Goal: Task Accomplishment & Management: Manage account settings

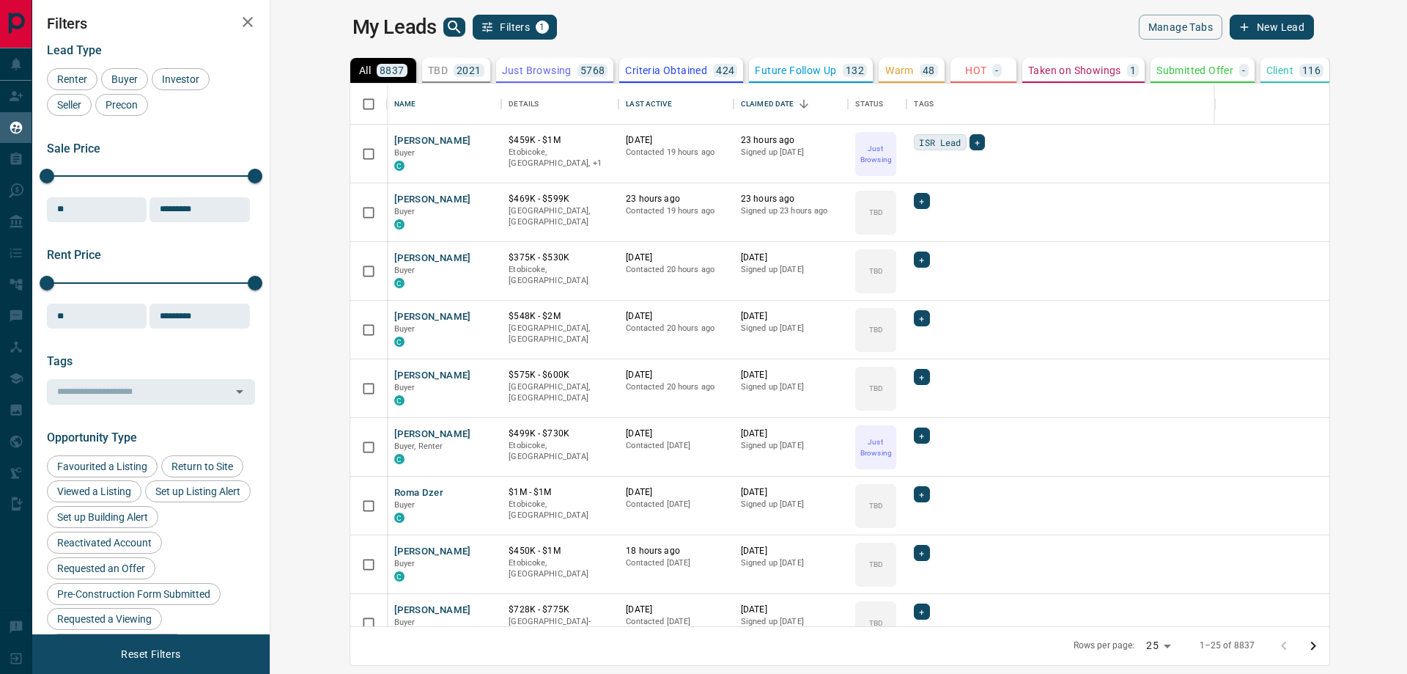
scroll to position [531, 1119]
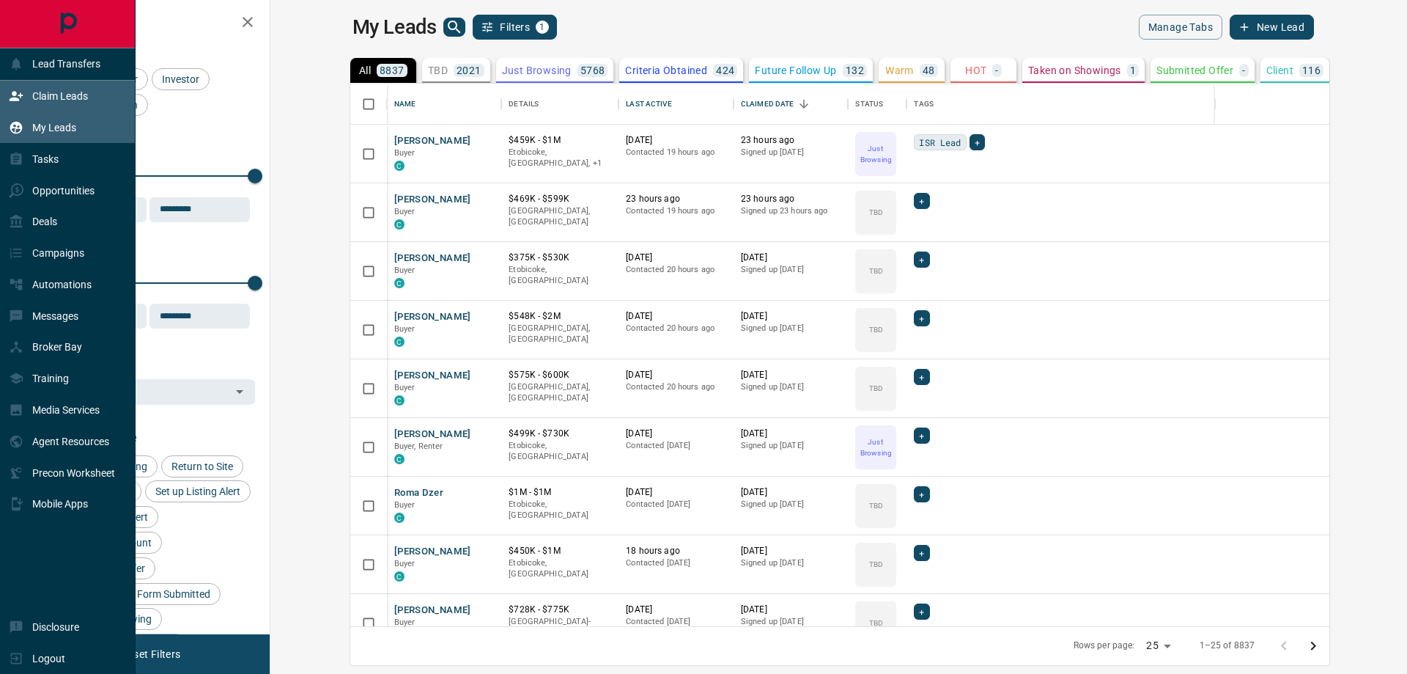
click at [40, 100] on p "Claim Leads" at bounding box center [60, 96] width 56 height 12
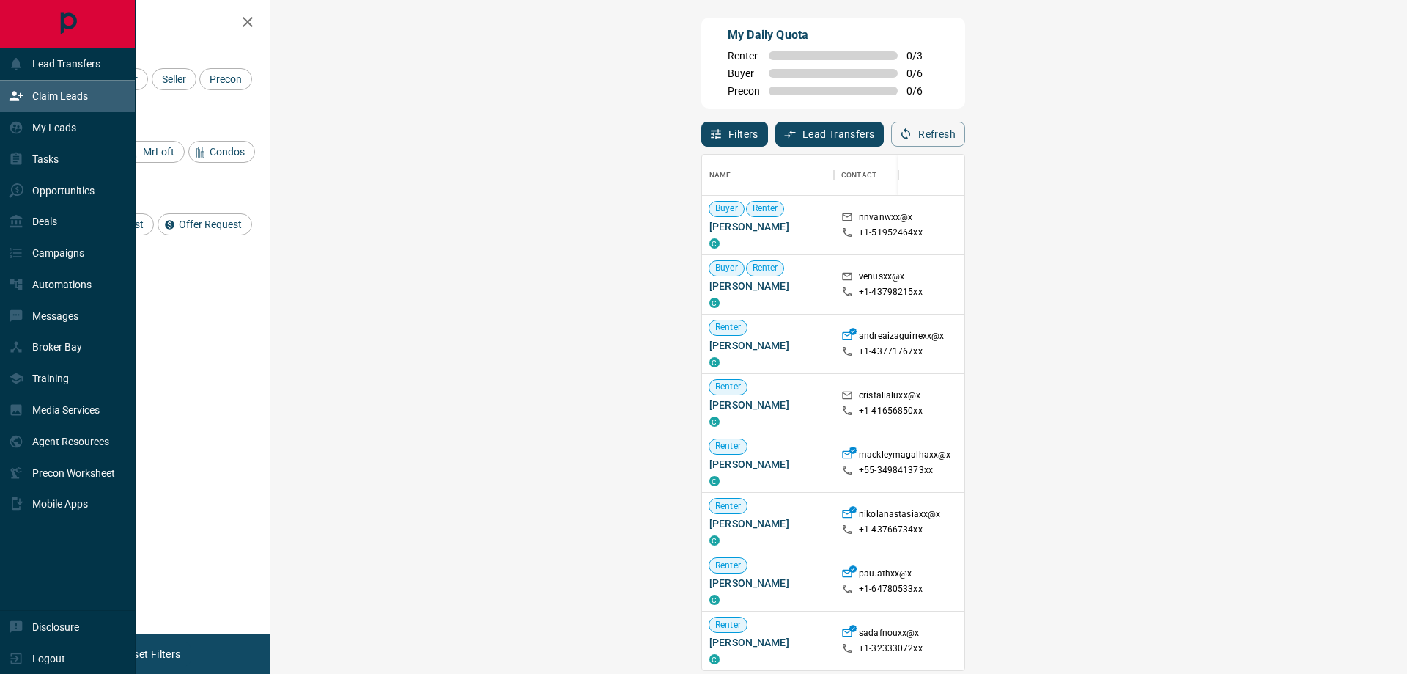
scroll to position [504, 1094]
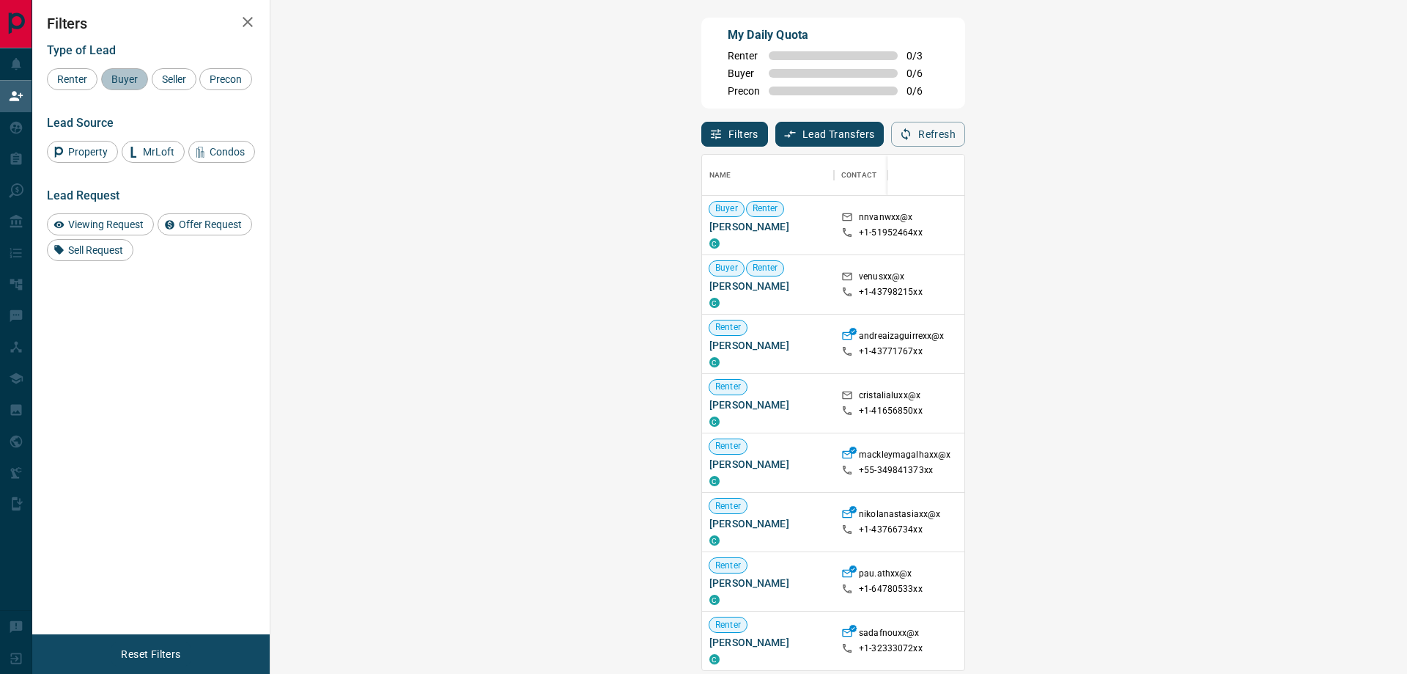
click at [136, 81] on span "Buyer" at bounding box center [124, 79] width 37 height 12
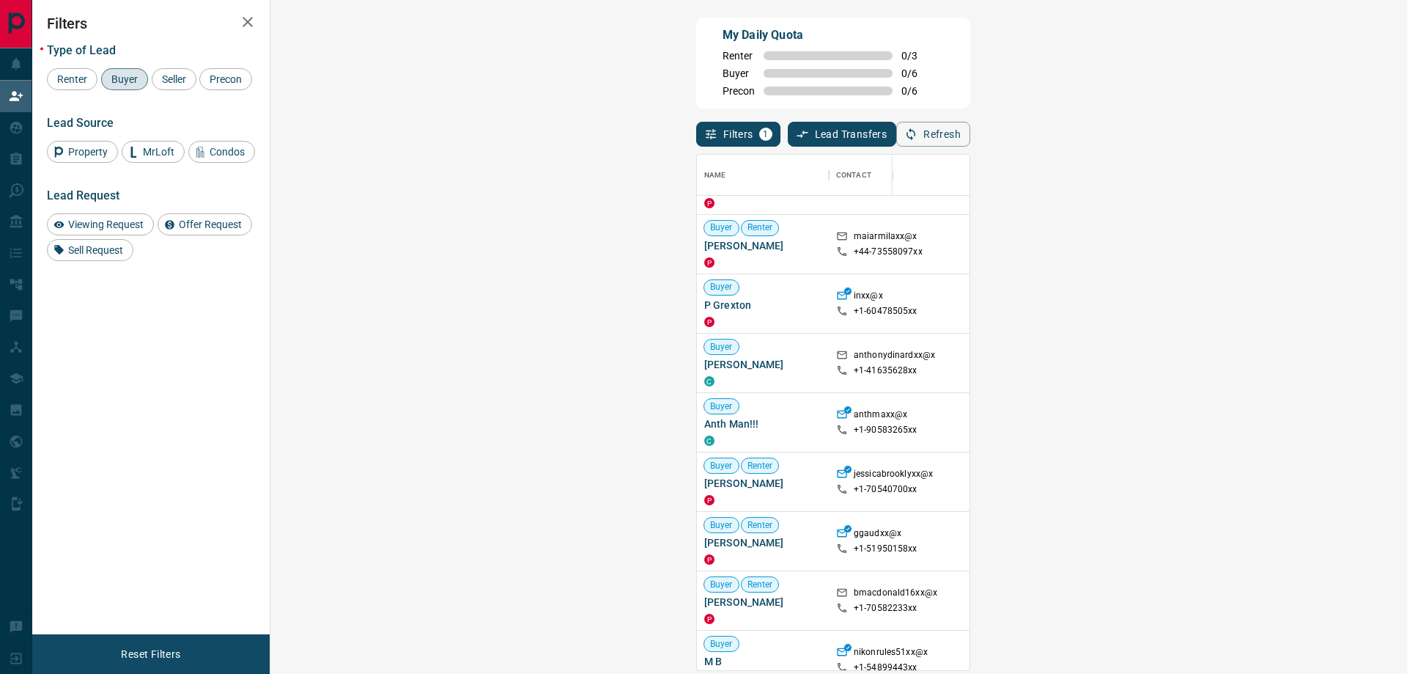
scroll to position [342, 0]
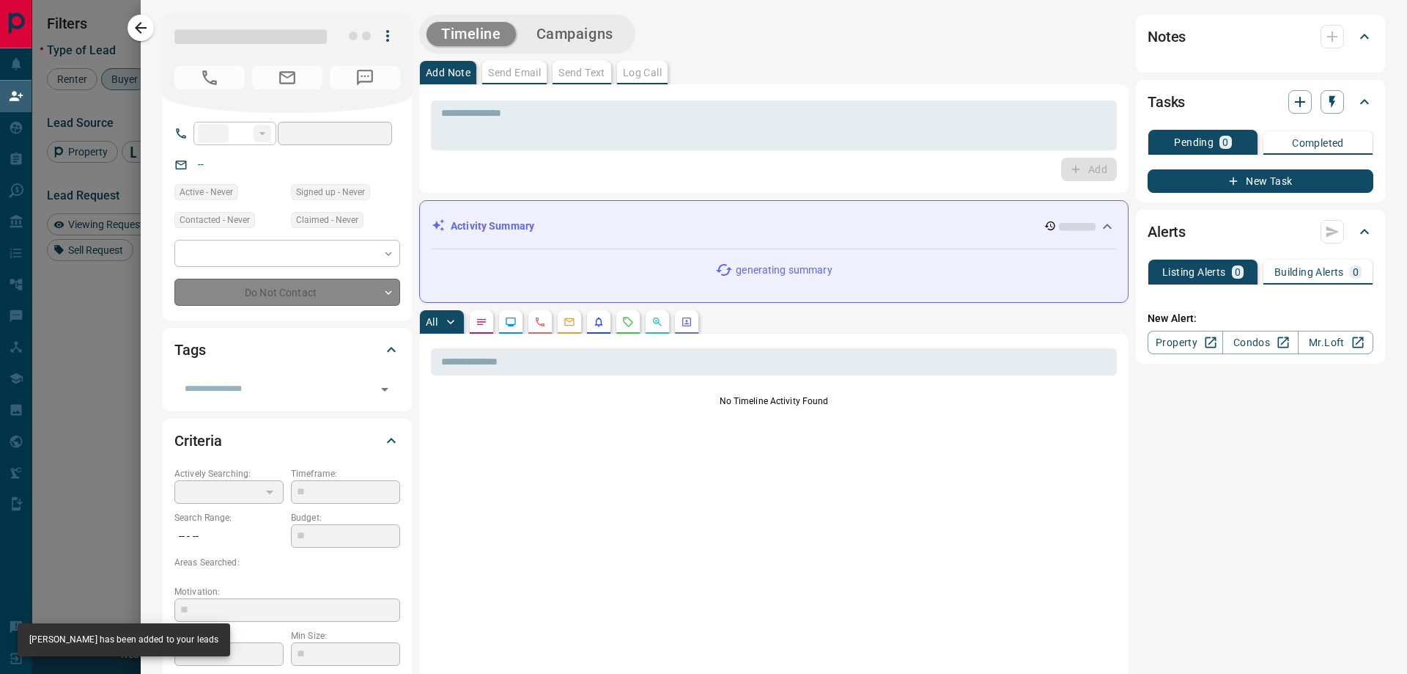
type input "**"
type input "**********"
type input "**"
type input "*********"
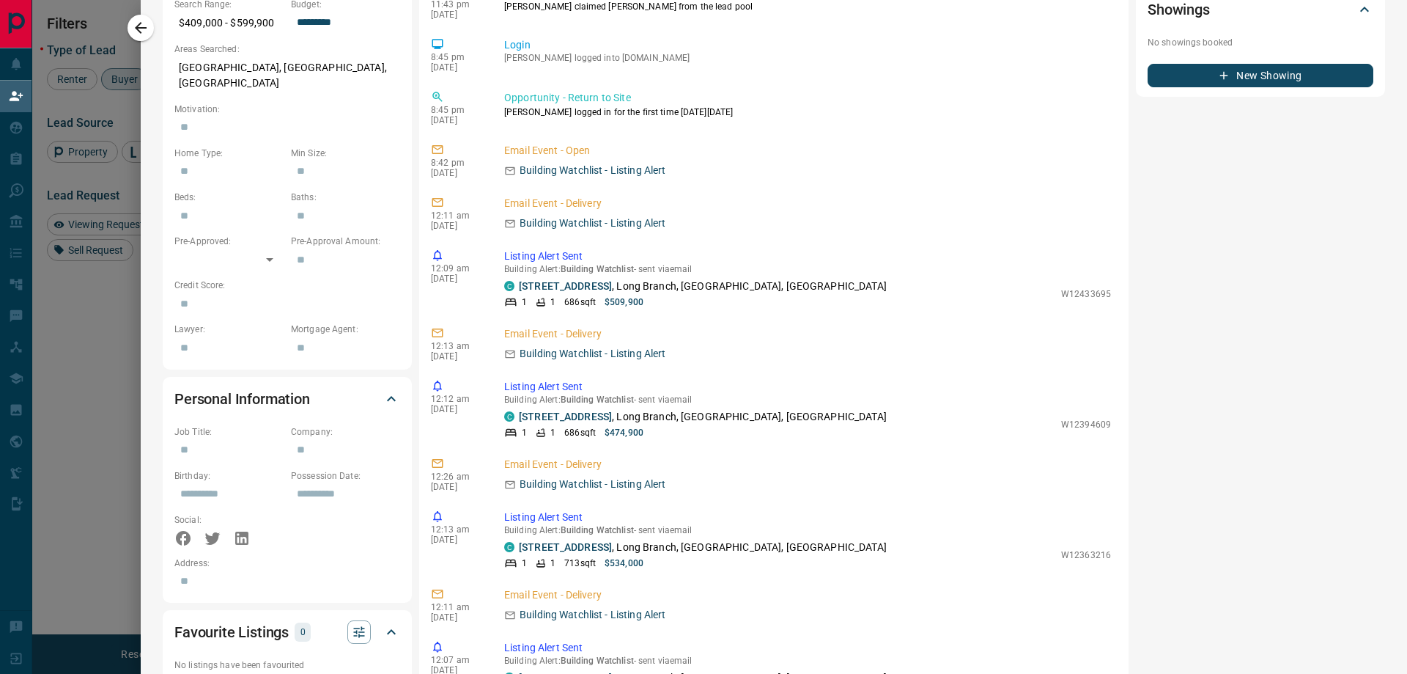
scroll to position [0, 0]
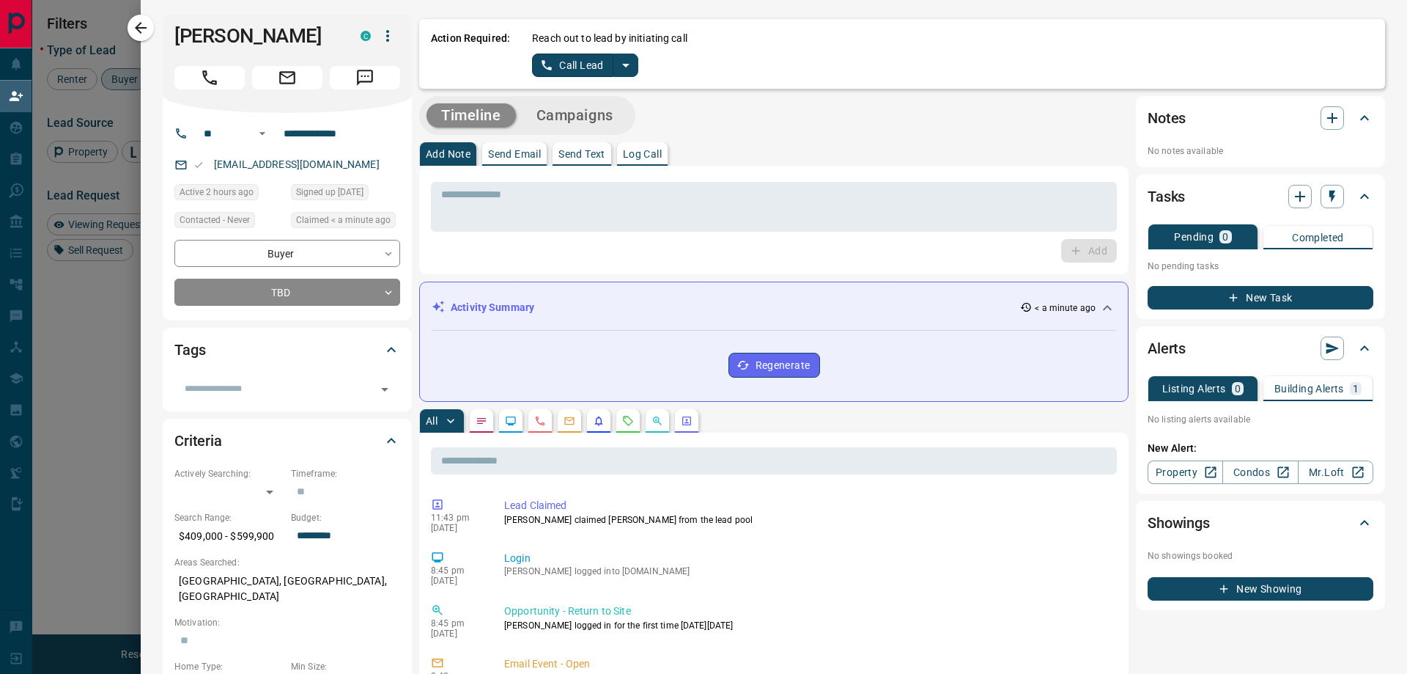
click at [623, 64] on icon "split button" at bounding box center [625, 66] width 7 height 4
click at [599, 114] on li "Log Manual Call" at bounding box center [584, 116] width 89 height 22
click at [578, 69] on button "Log Manual Call" at bounding box center [580, 65] width 97 height 23
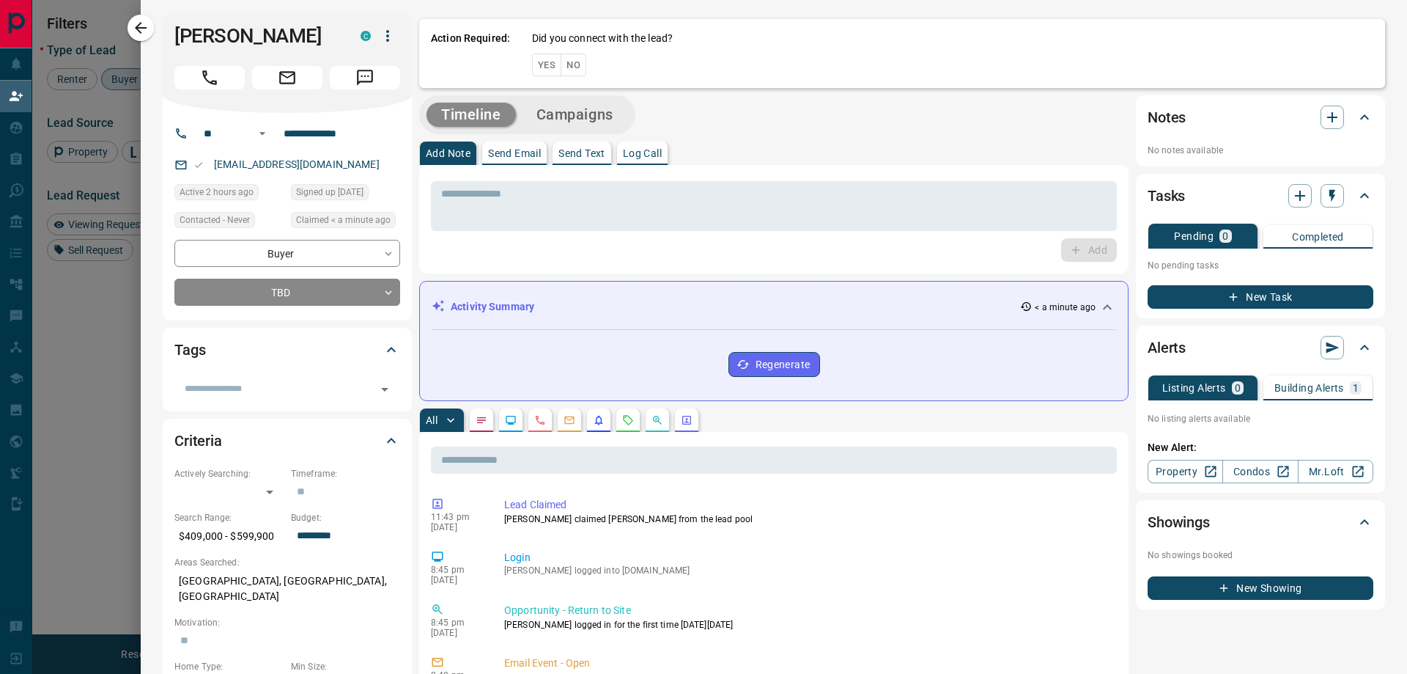
click at [539, 70] on button "Yes" at bounding box center [546, 65] width 29 height 23
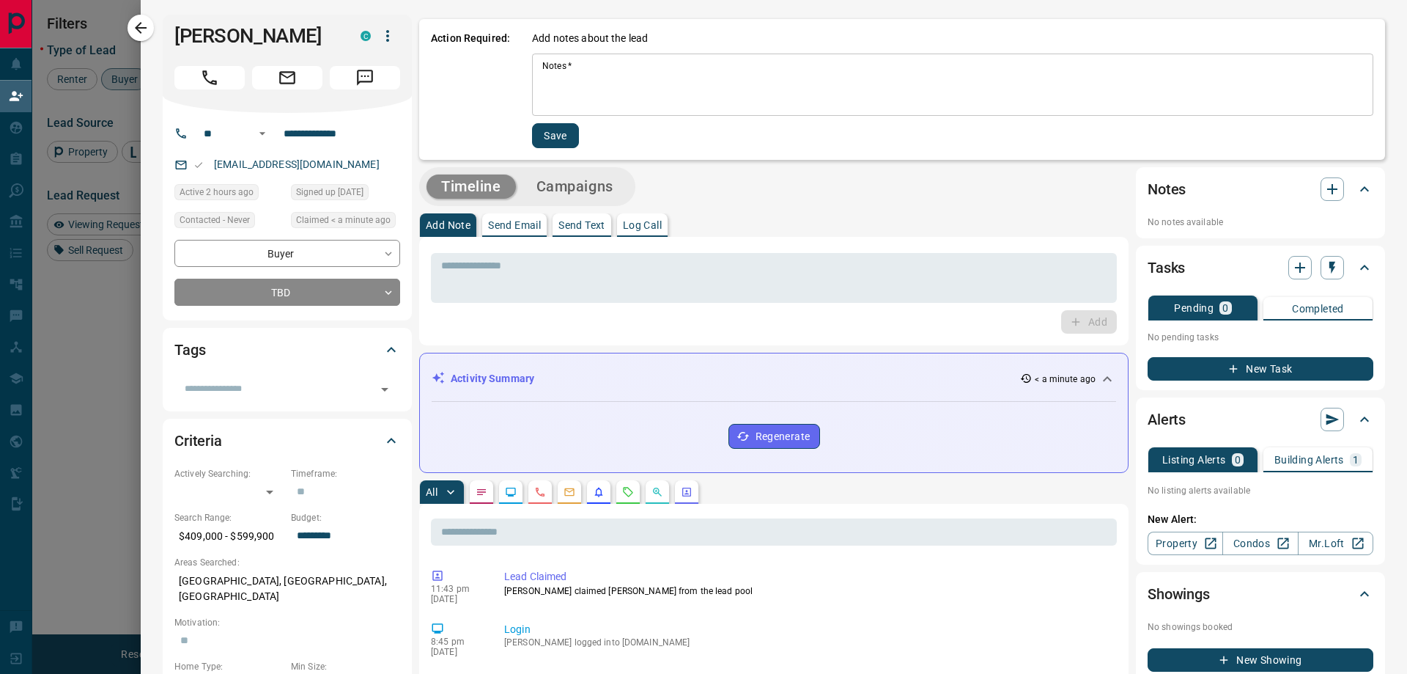
click at [548, 58] on div "* Notes   *" at bounding box center [953, 85] width 842 height 62
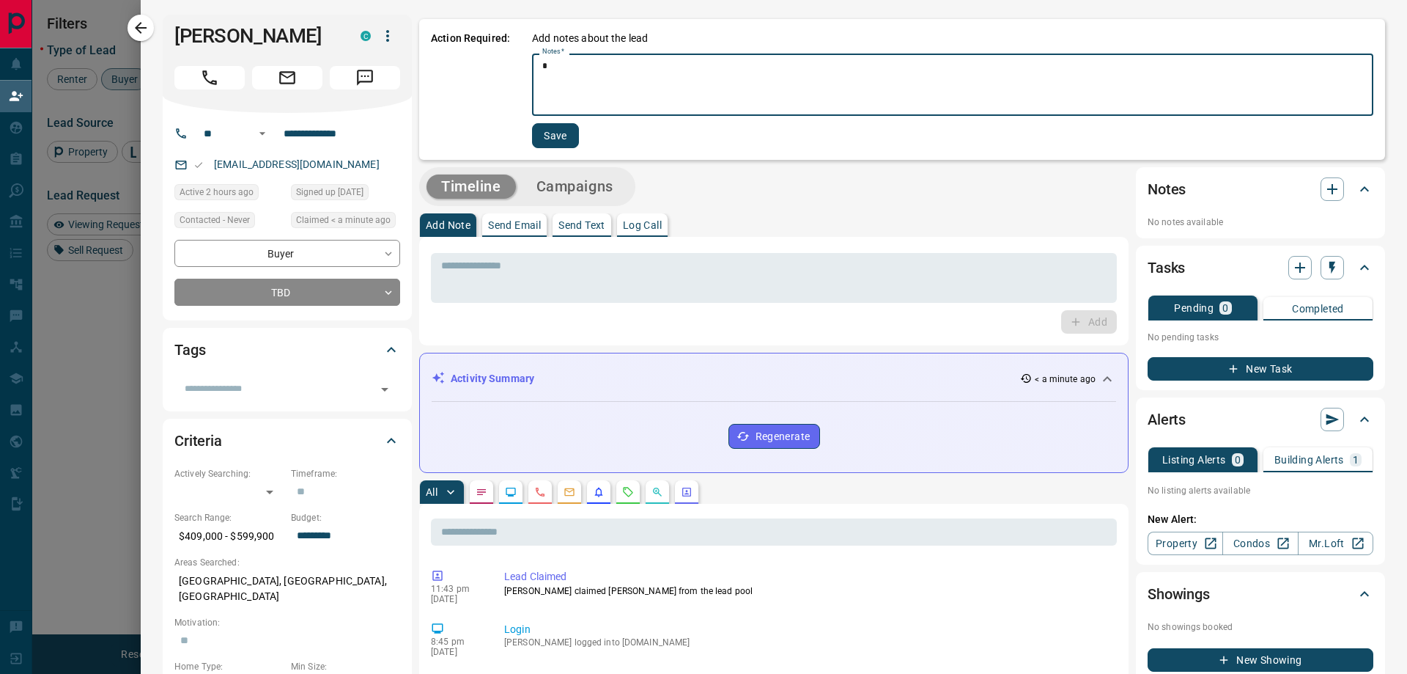
type textarea "*"
click at [553, 139] on button "Save" at bounding box center [555, 135] width 47 height 25
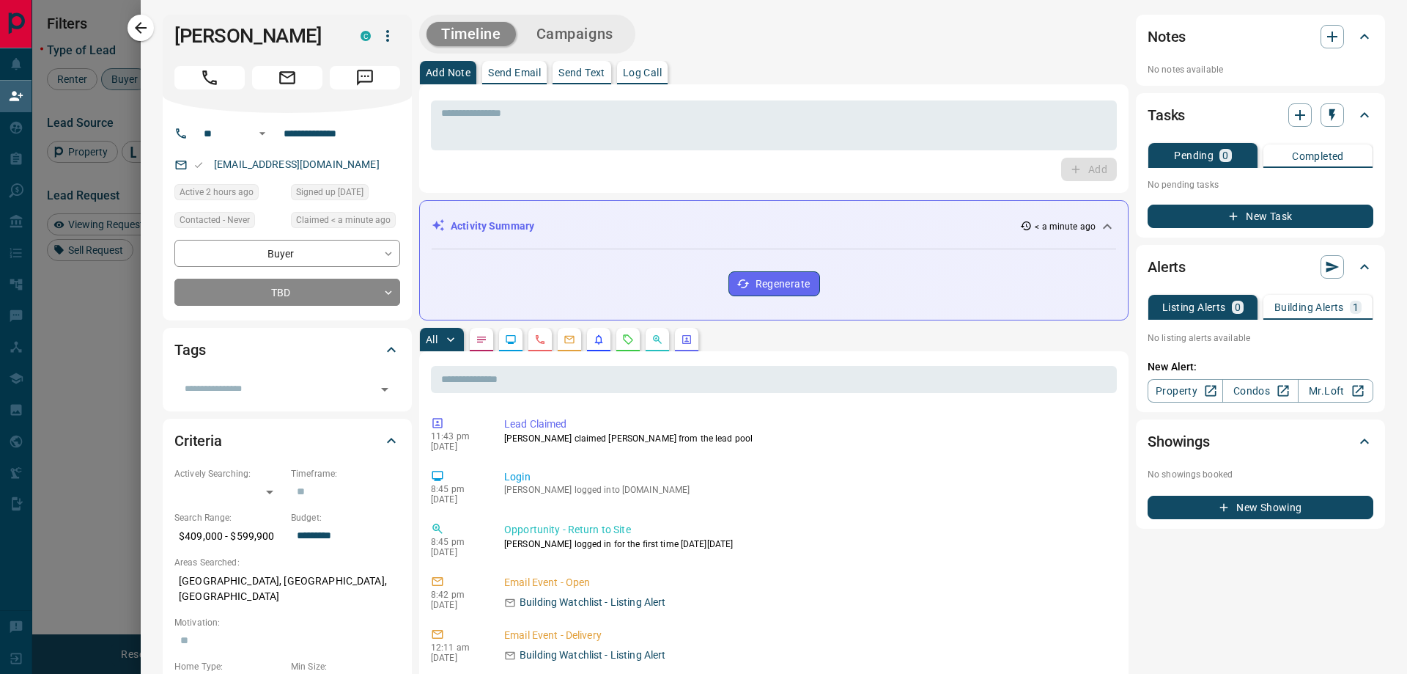
click at [1311, 302] on p "Building Alerts" at bounding box center [1310, 307] width 70 height 10
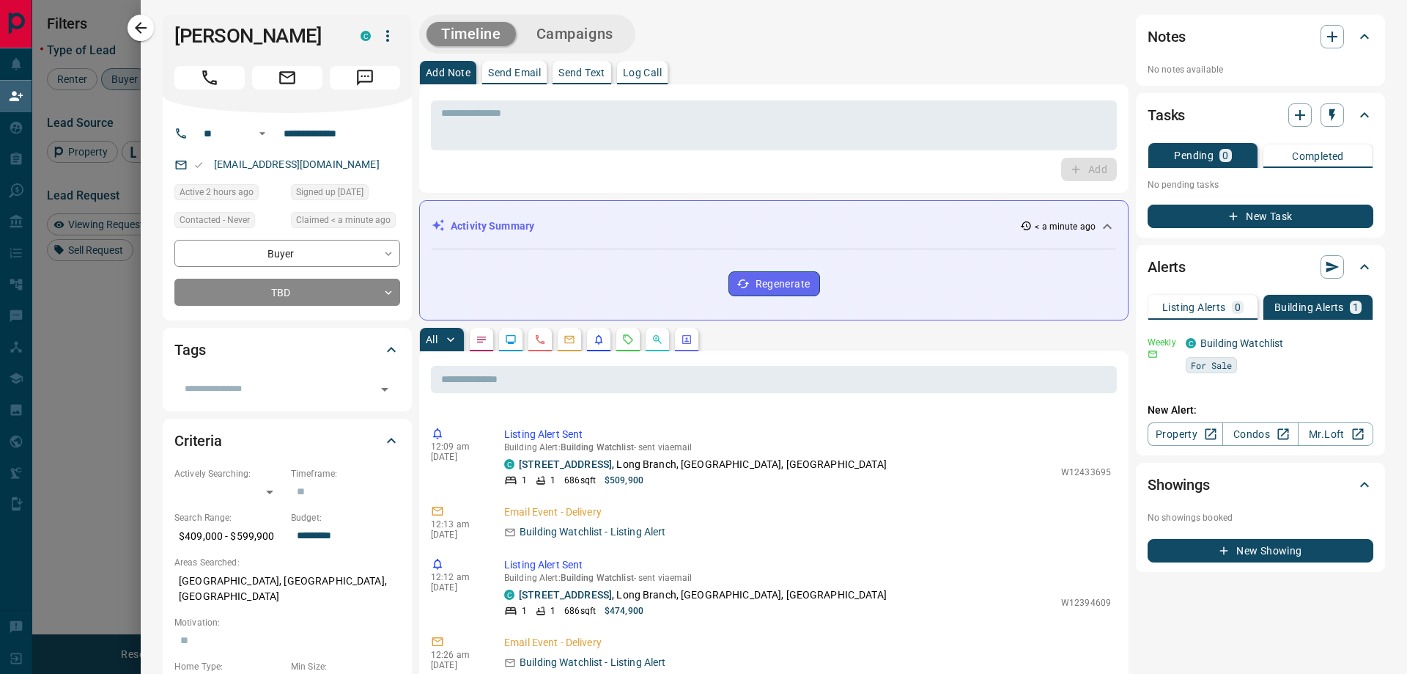
scroll to position [342, 0]
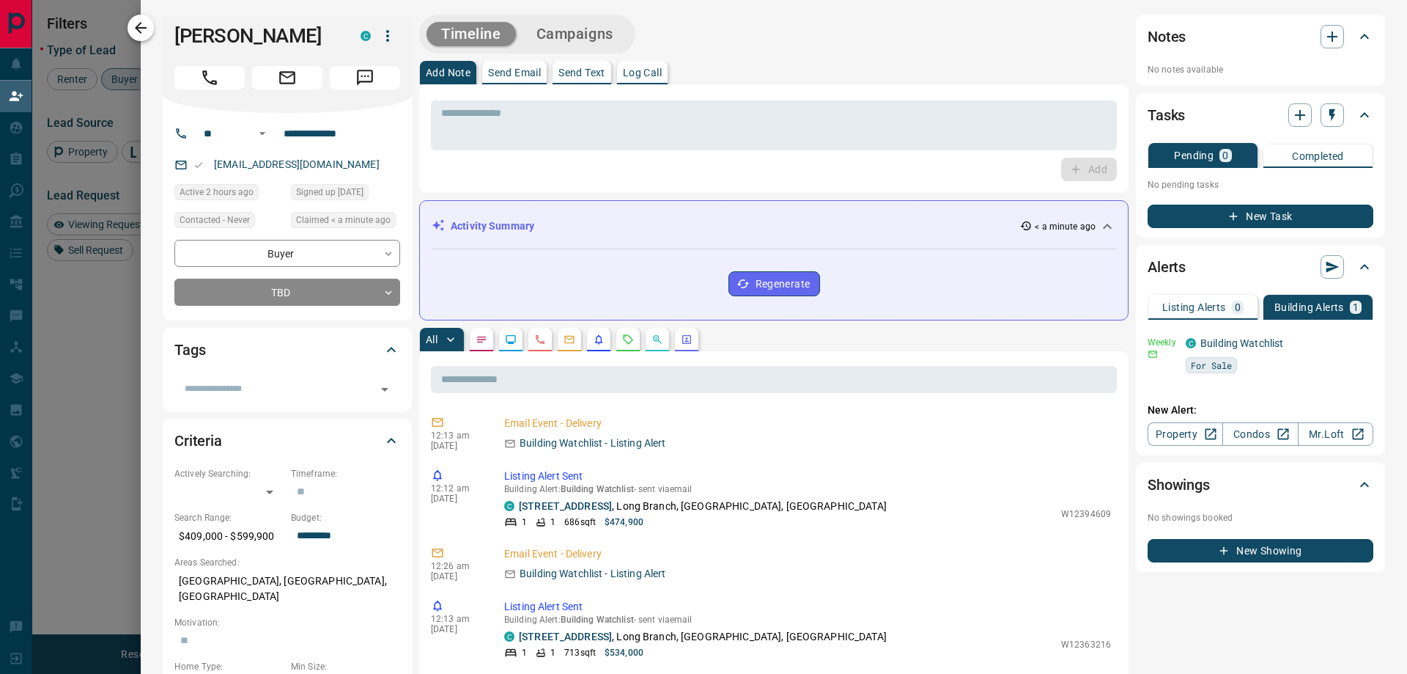
click at [141, 29] on icon "button" at bounding box center [141, 28] width 12 height 12
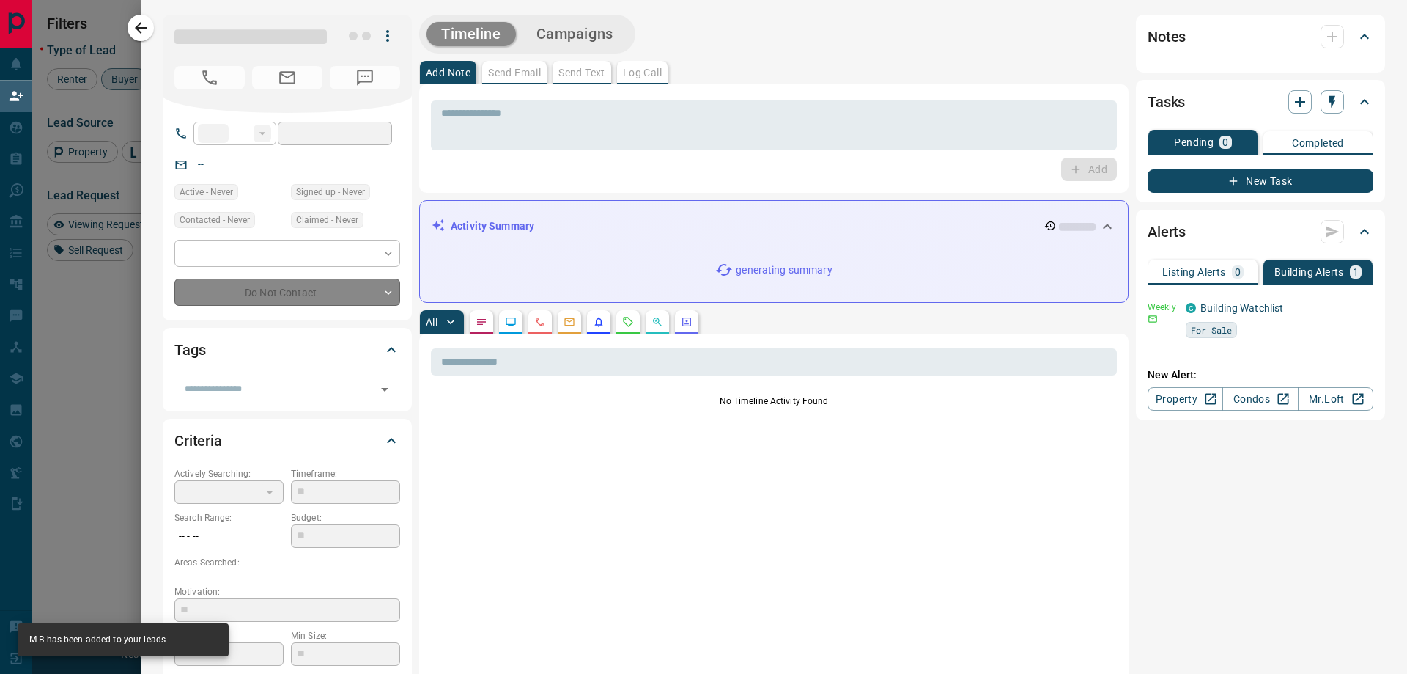
type input "**"
type input "**********"
type input "**"
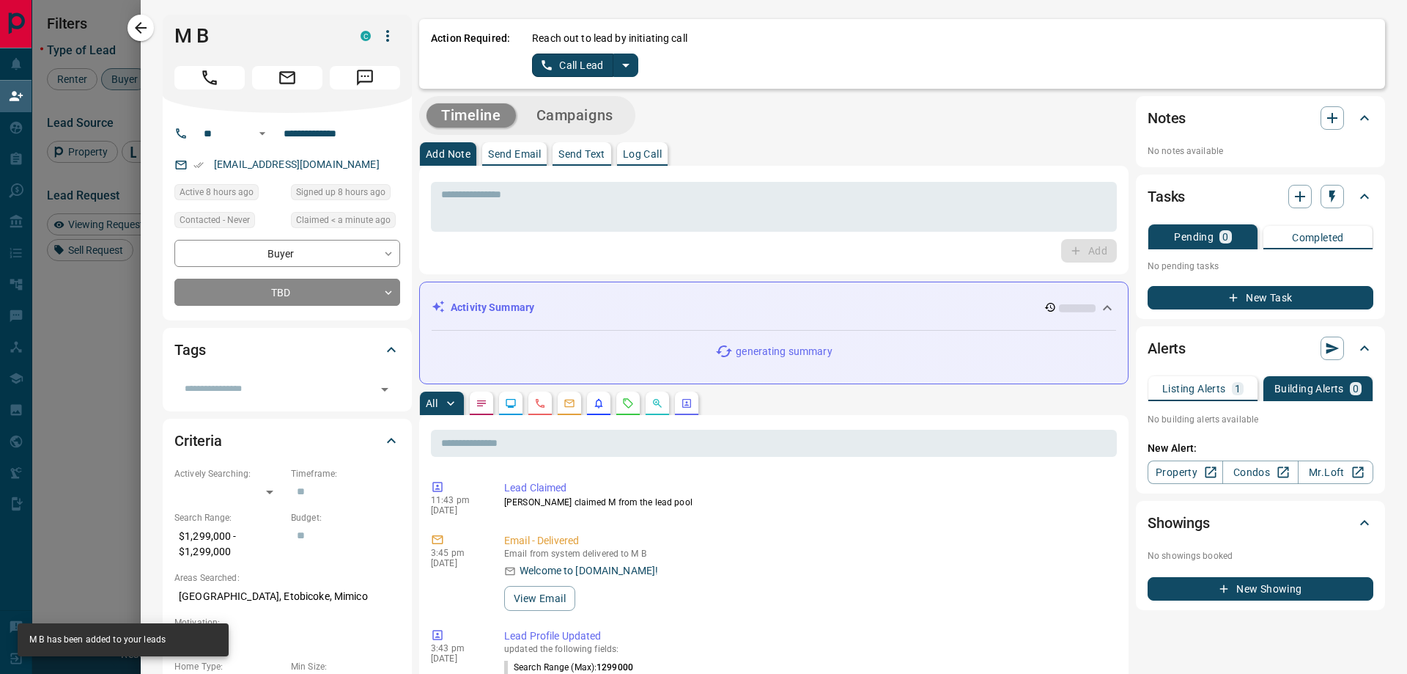
click at [627, 59] on icon "split button" at bounding box center [626, 65] width 18 height 18
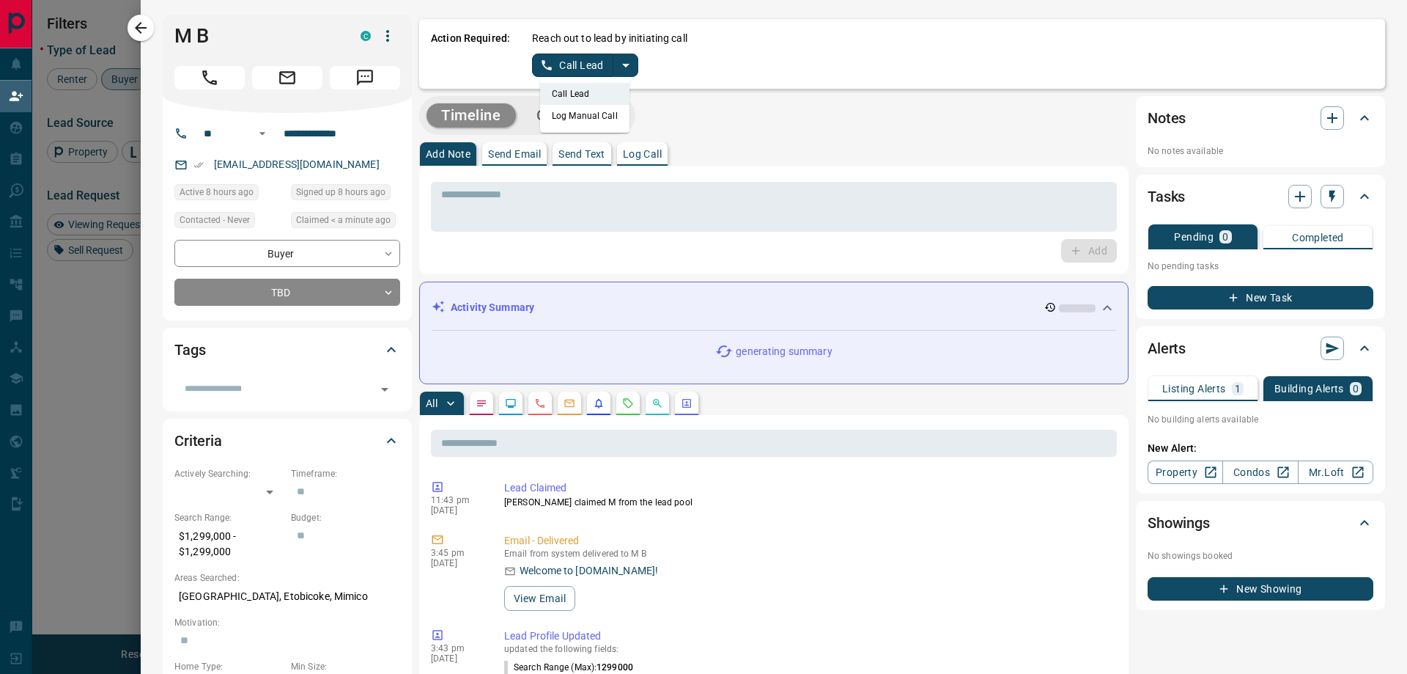
click at [594, 111] on li "Log Manual Call" at bounding box center [584, 116] width 89 height 22
click at [559, 70] on button "Log Manual Call" at bounding box center [580, 65] width 97 height 23
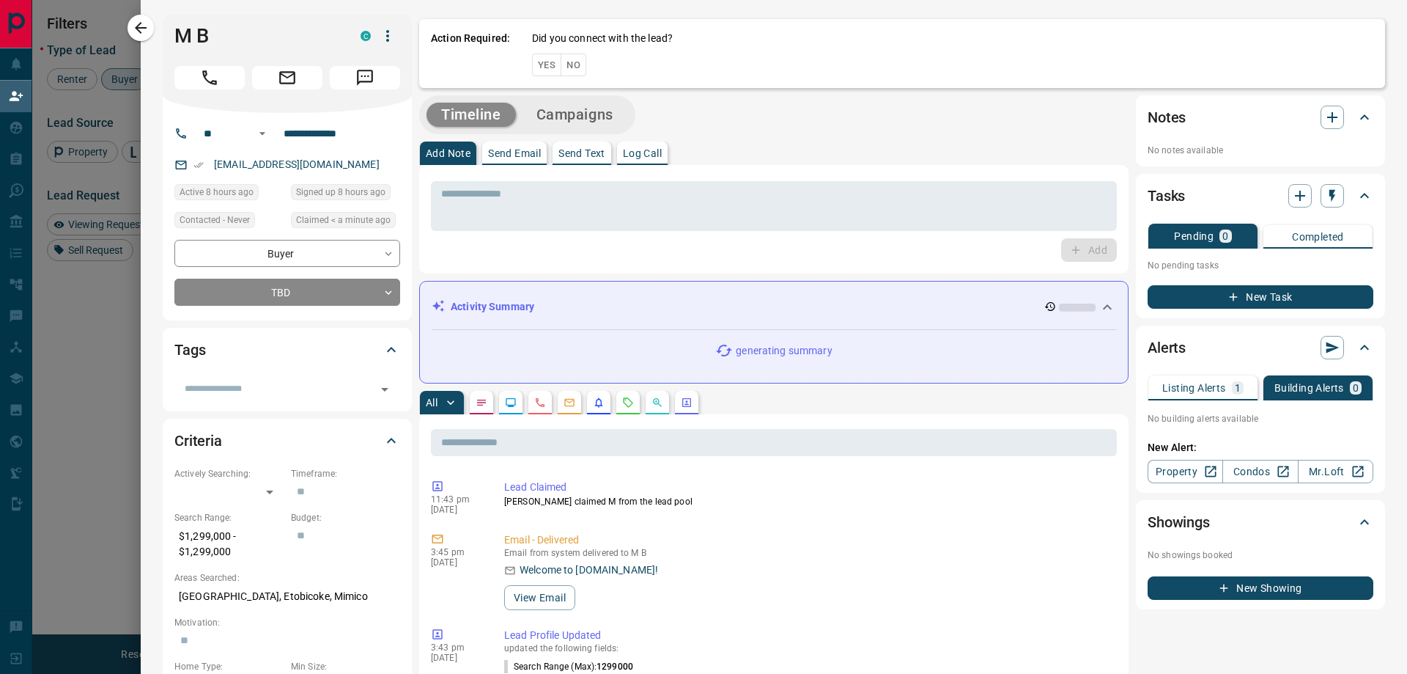
click at [536, 64] on button "Yes" at bounding box center [546, 65] width 29 height 23
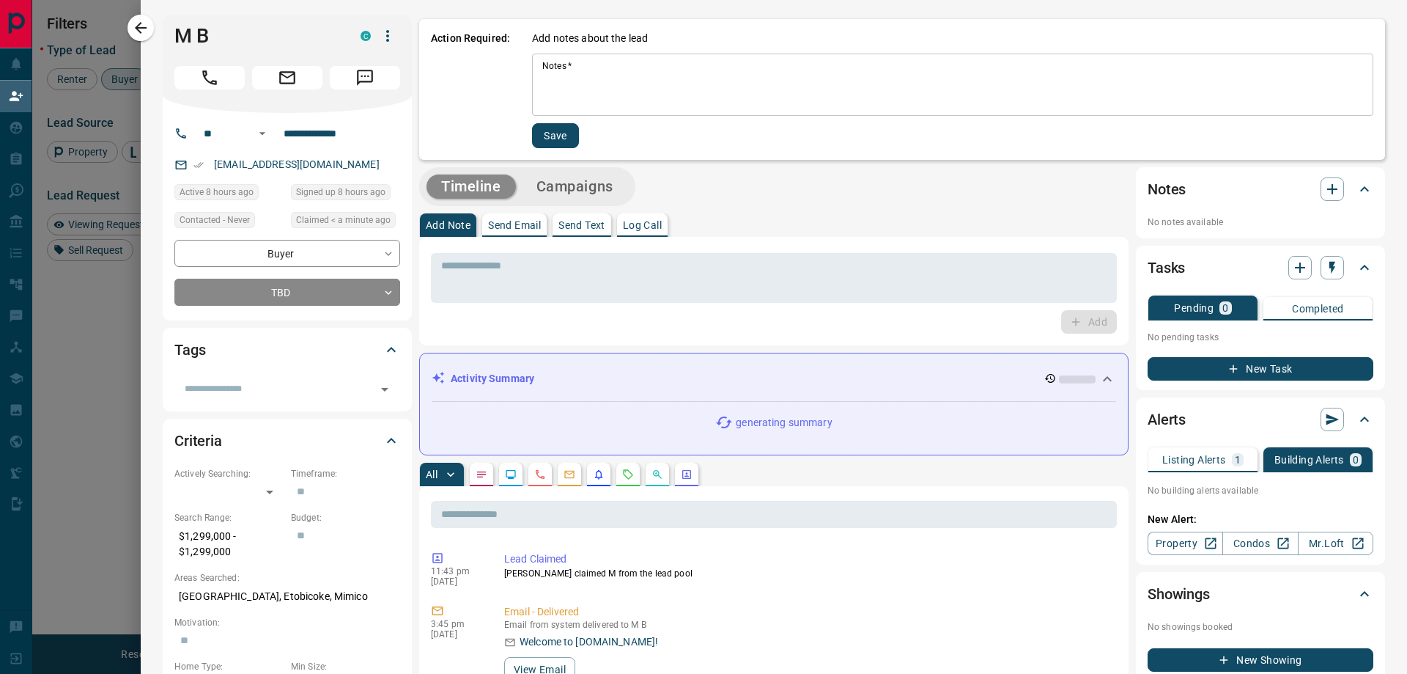
click at [566, 56] on div "* Notes   *" at bounding box center [953, 85] width 842 height 62
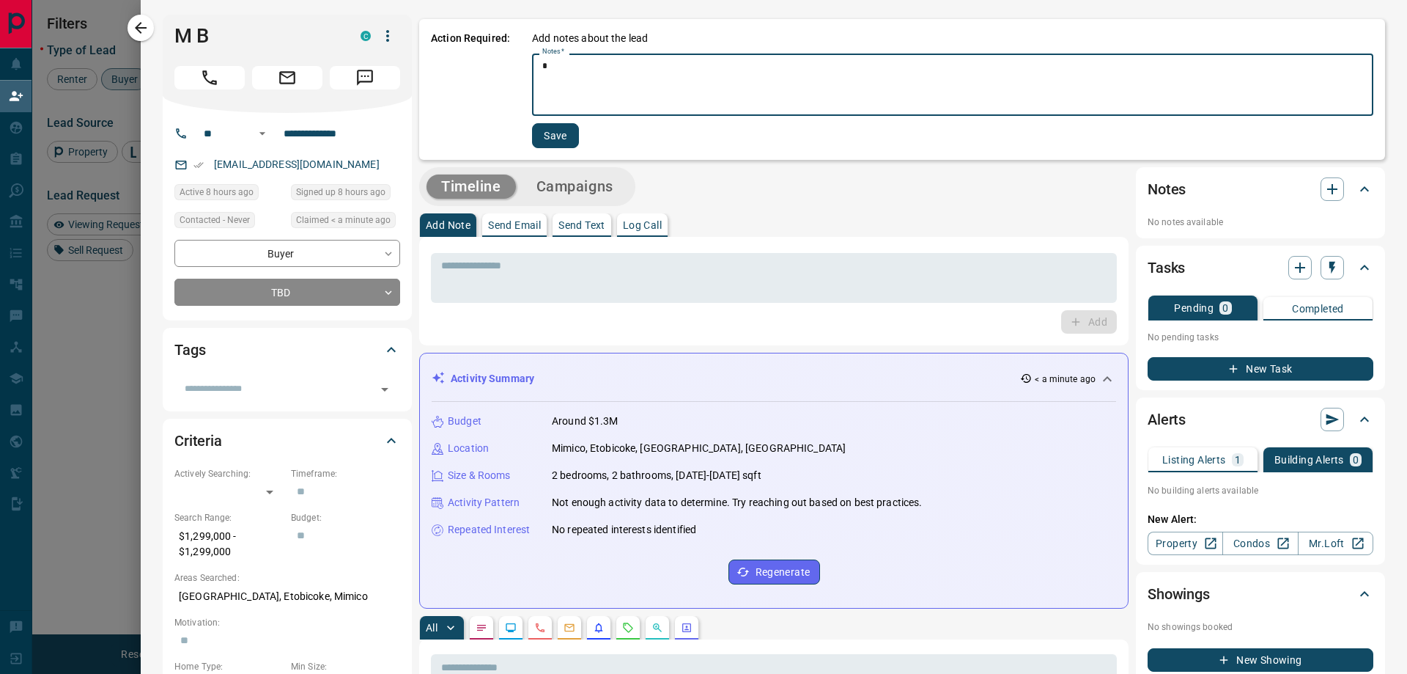
type textarea "*"
click at [553, 130] on button "Save" at bounding box center [555, 135] width 47 height 25
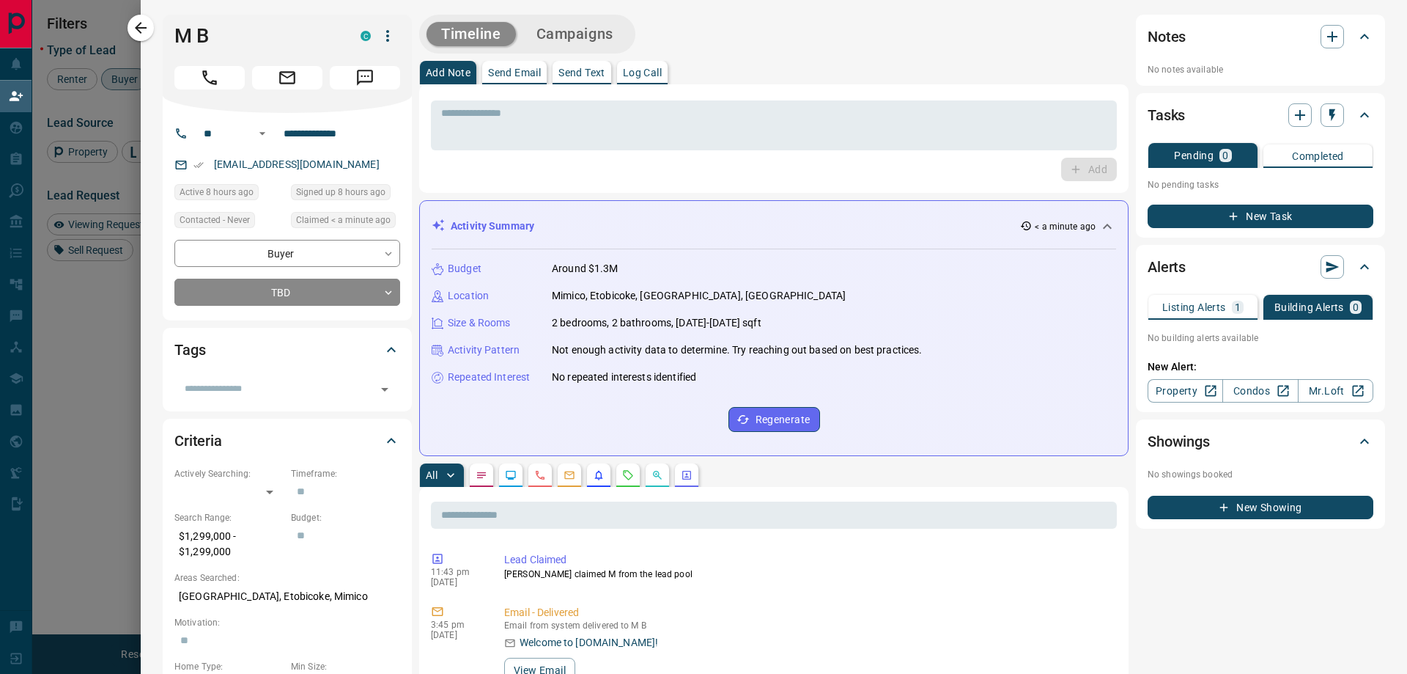
drag, startPoint x: 599, startPoint y: 34, endPoint x: 621, endPoint y: 34, distance: 22.0
click at [599, 34] on button "Campaigns" at bounding box center [575, 34] width 106 height 24
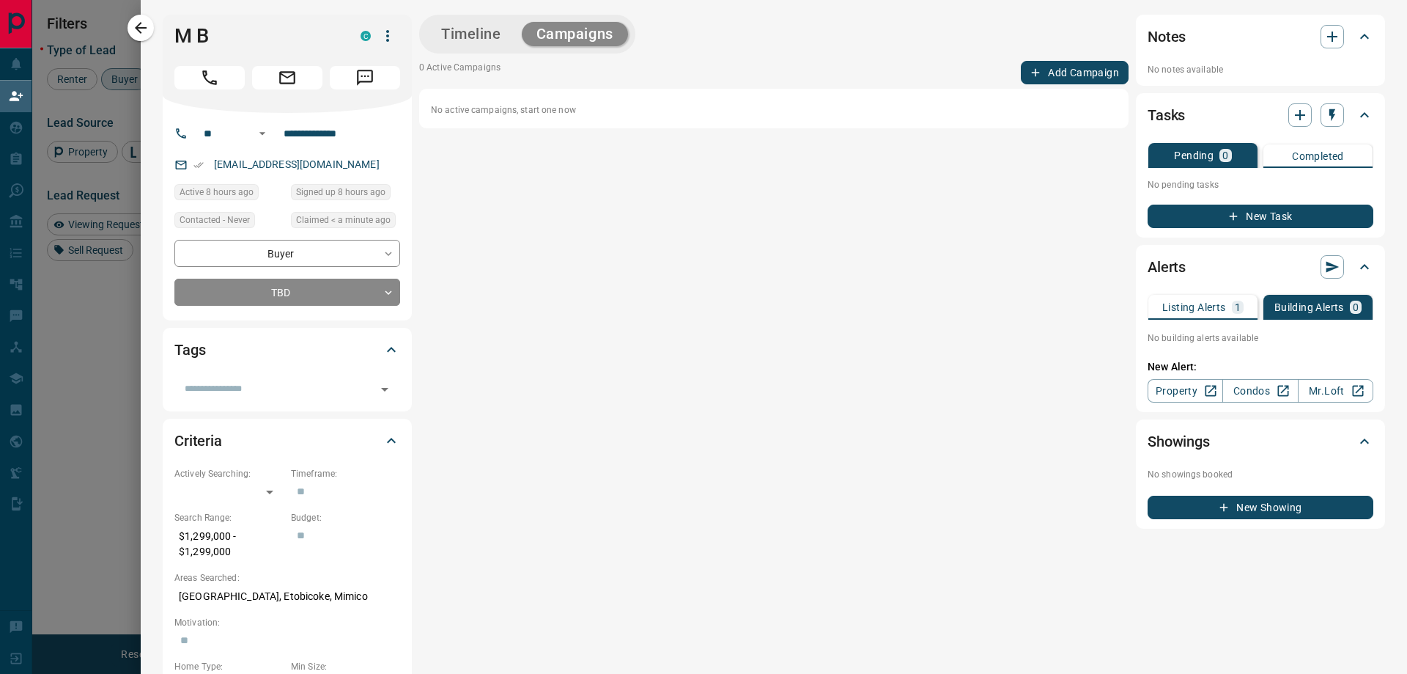
click at [1072, 77] on button "Add Campaign" at bounding box center [1075, 72] width 108 height 23
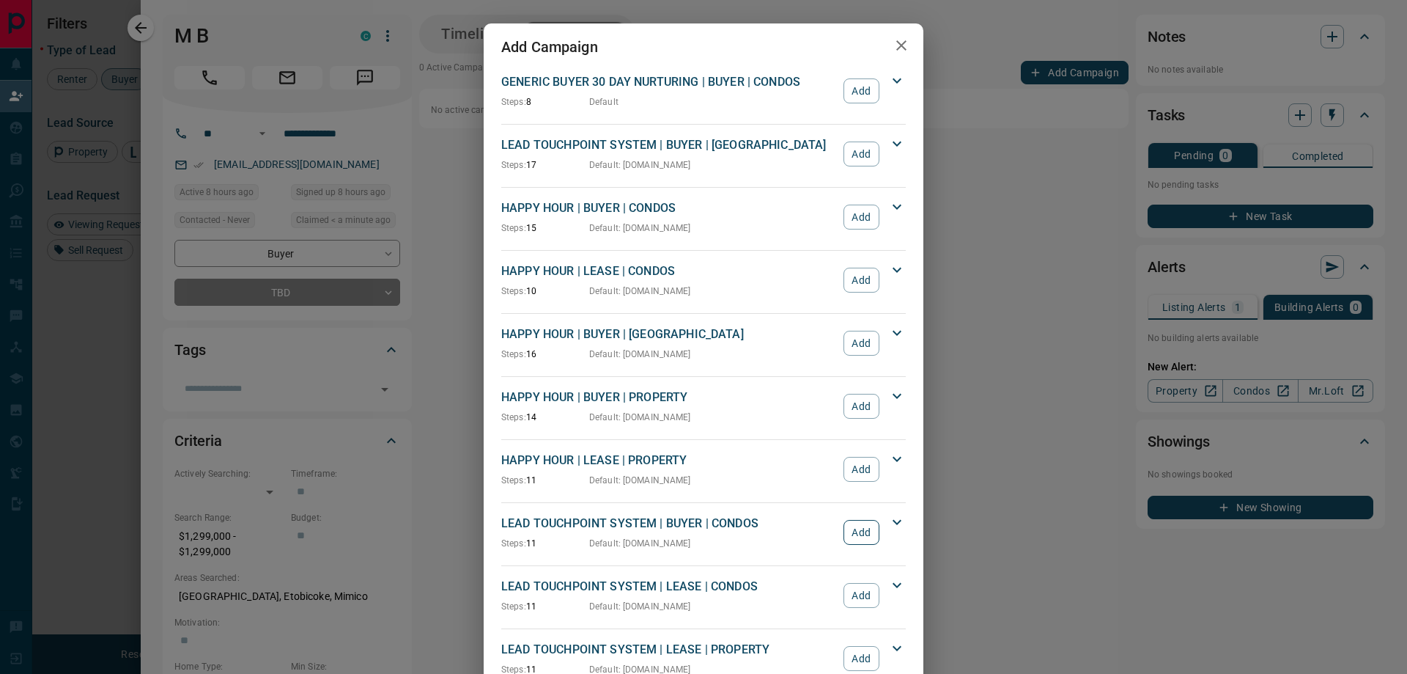
click at [849, 525] on button "Add" at bounding box center [862, 532] width 36 height 25
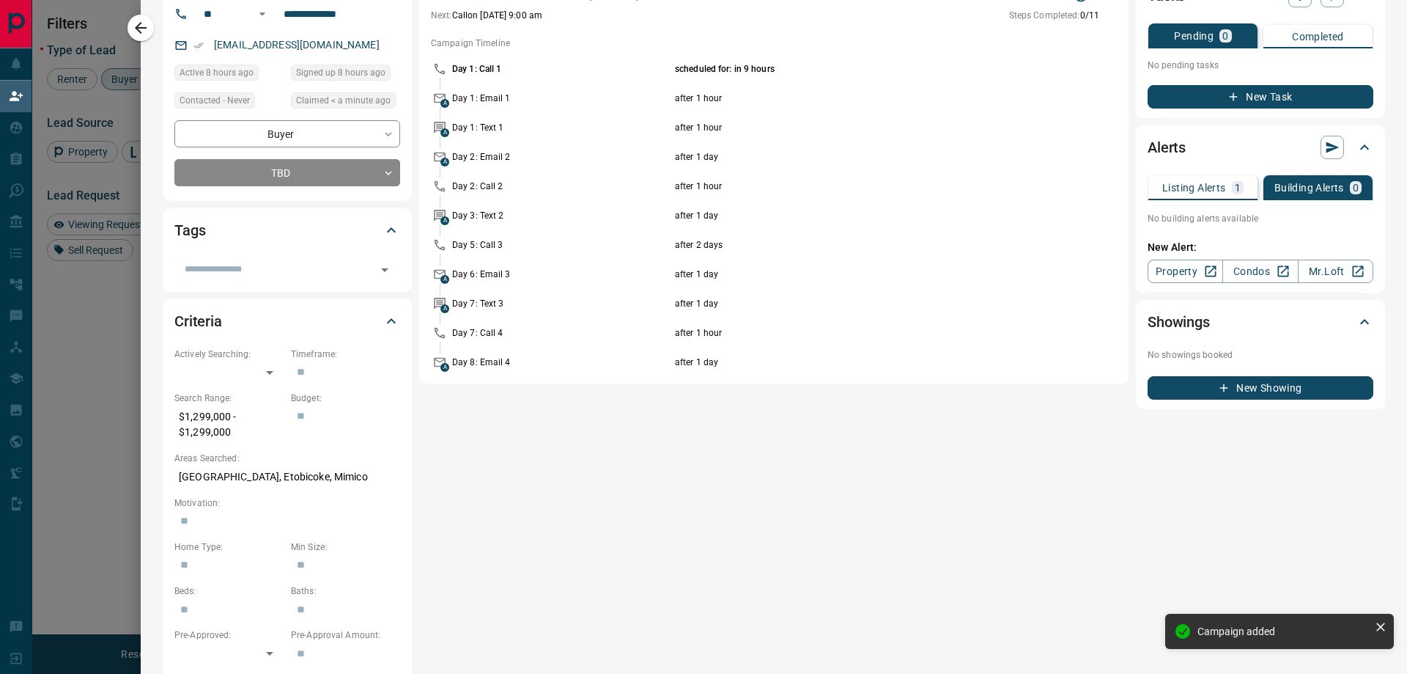
scroll to position [0, 0]
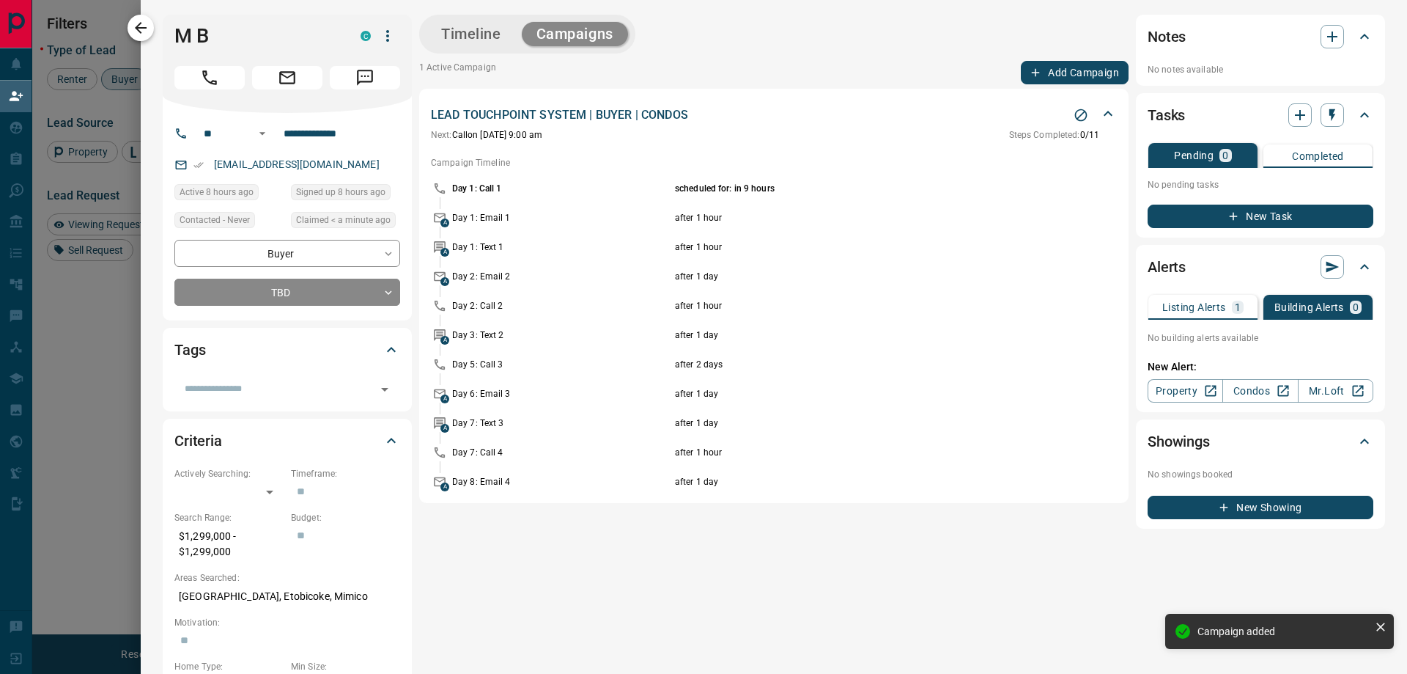
click at [146, 21] on icon "button" at bounding box center [141, 28] width 18 height 18
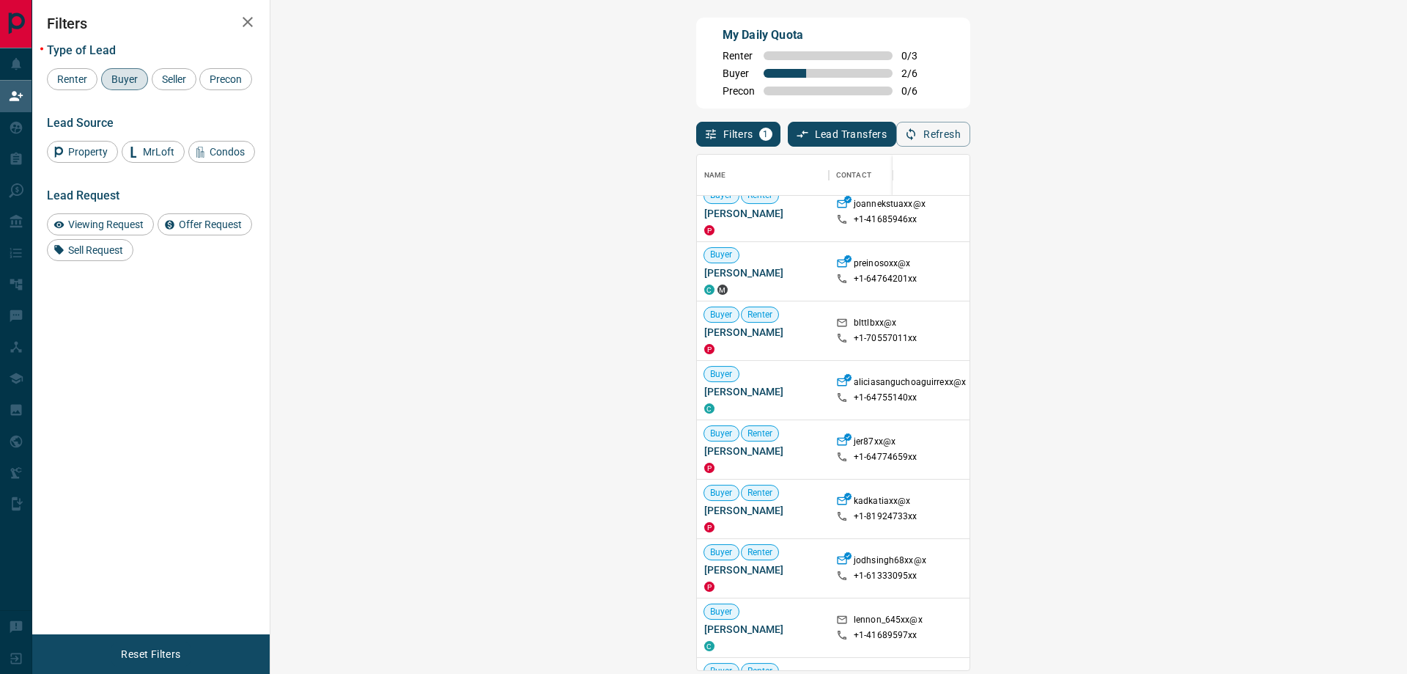
scroll to position [513, 0]
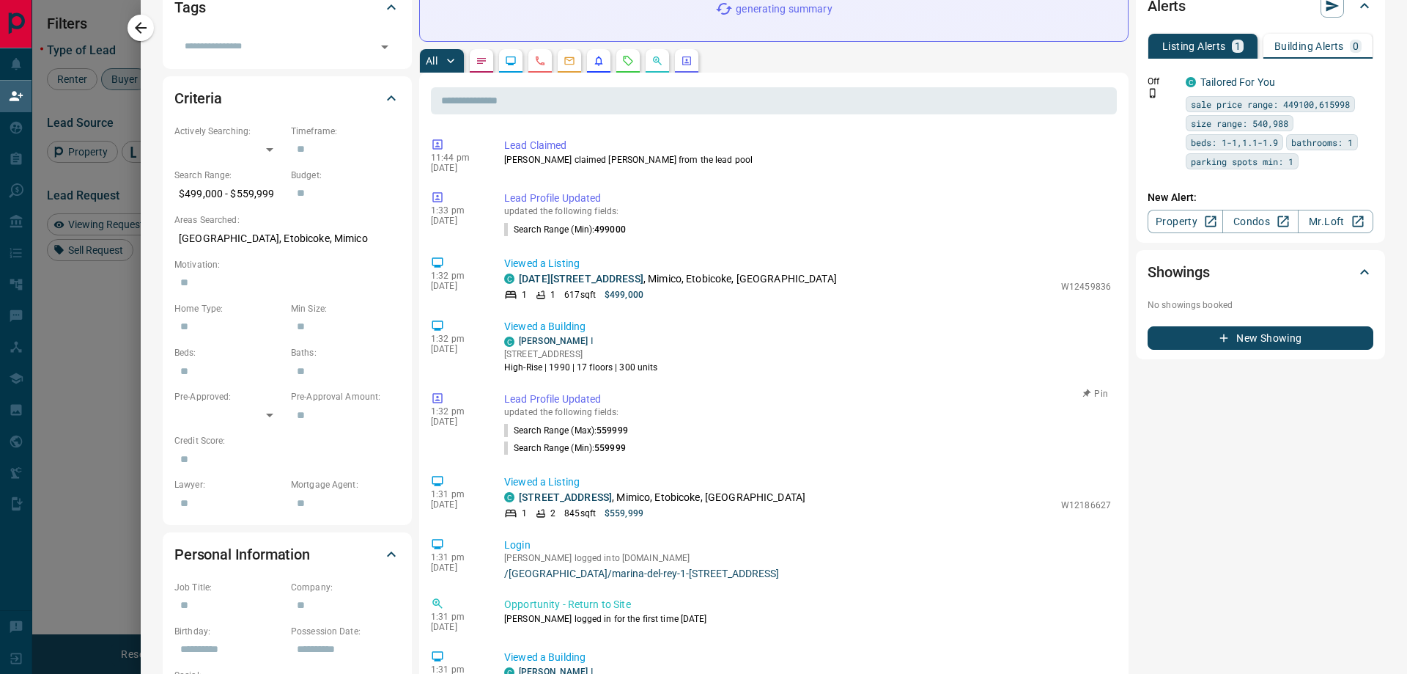
scroll to position [0, 0]
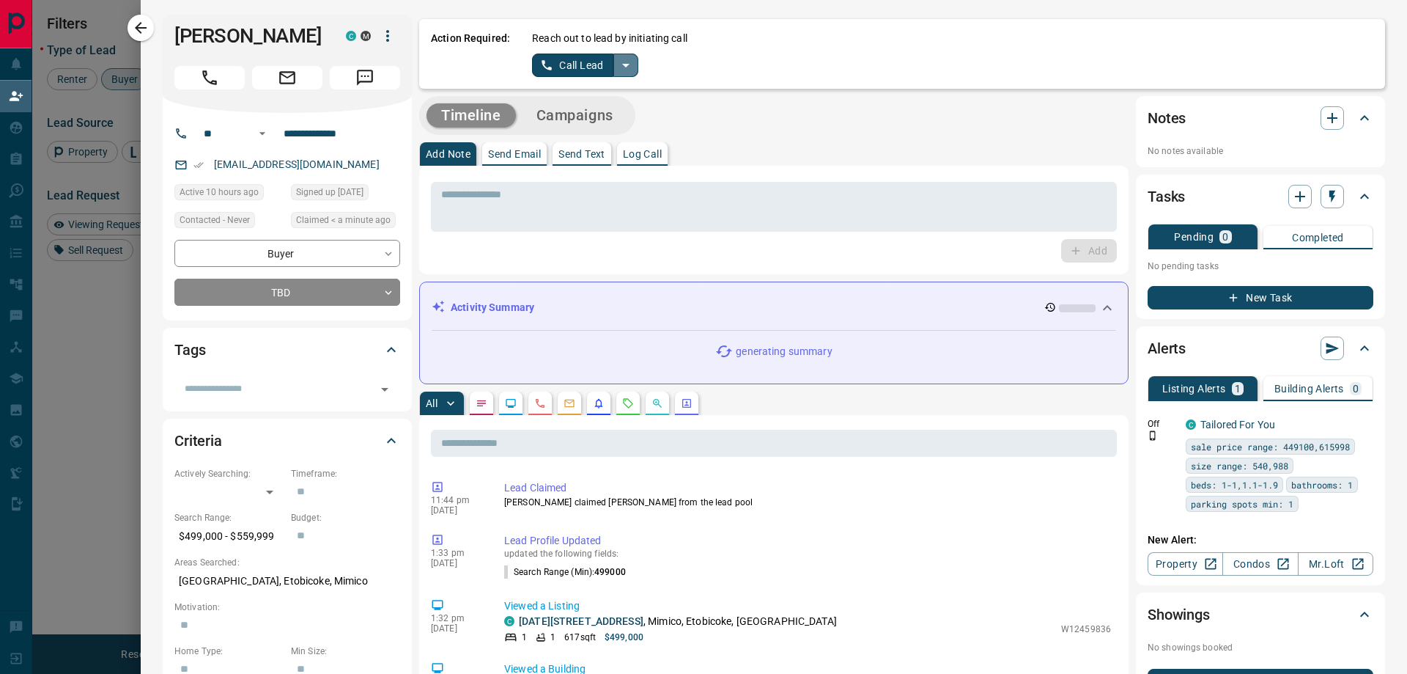
click at [630, 65] on icon "split button" at bounding box center [626, 65] width 18 height 18
click at [610, 119] on li "Log Manual Call" at bounding box center [584, 116] width 89 height 22
click at [586, 67] on button "Log Manual Call" at bounding box center [580, 65] width 97 height 23
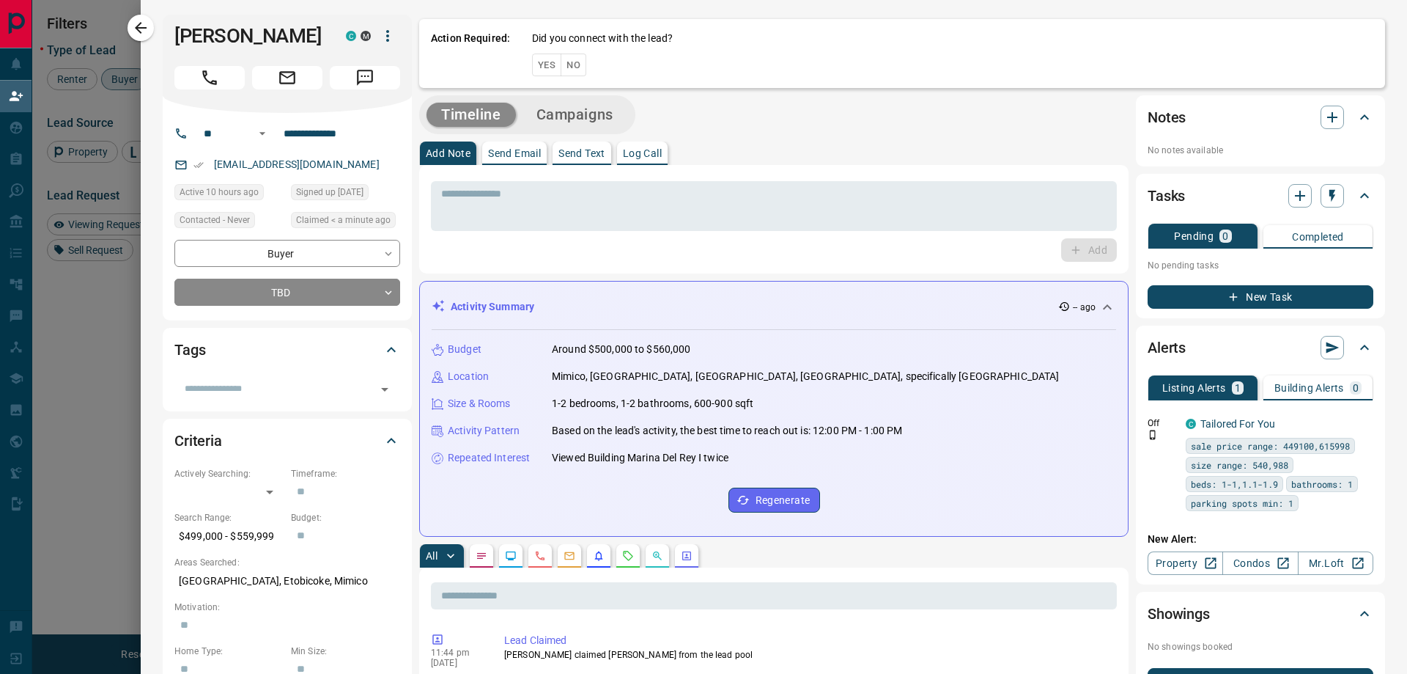
click at [549, 65] on button "Yes" at bounding box center [546, 65] width 29 height 23
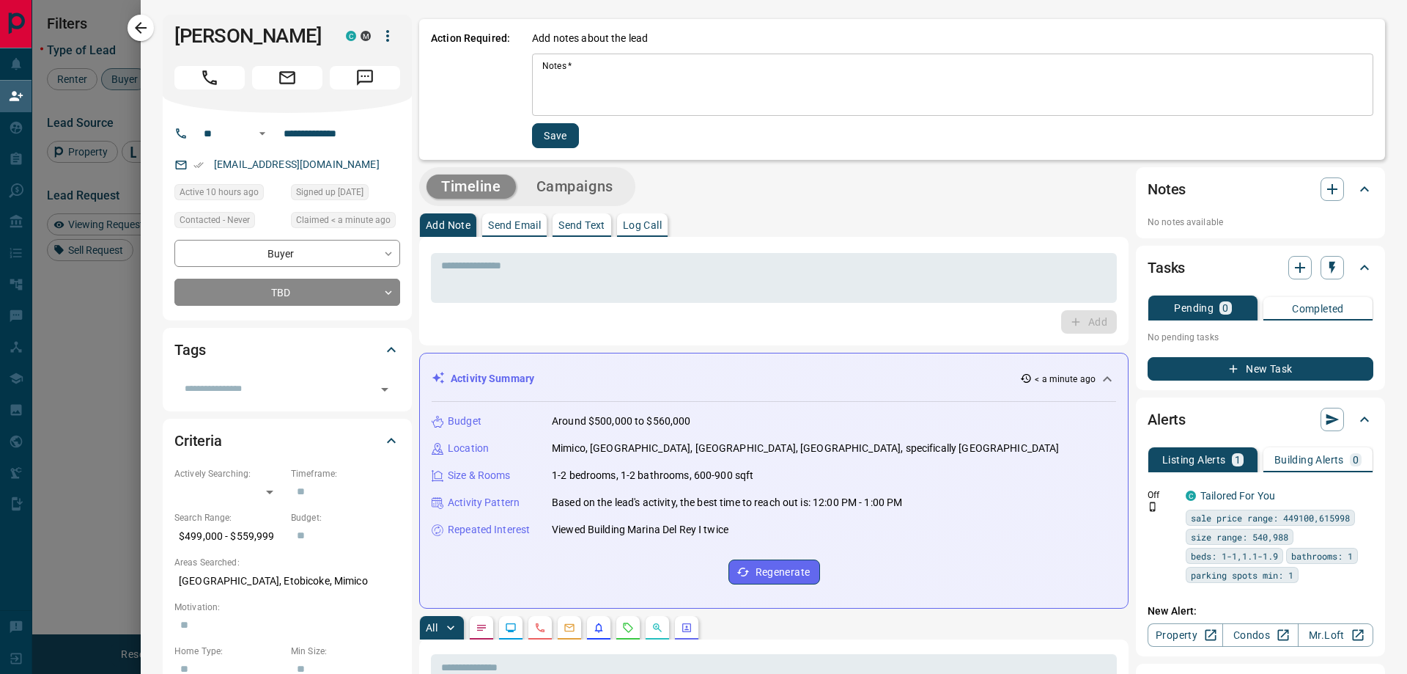
click at [552, 60] on textarea "Notes   *" at bounding box center [952, 85] width 821 height 50
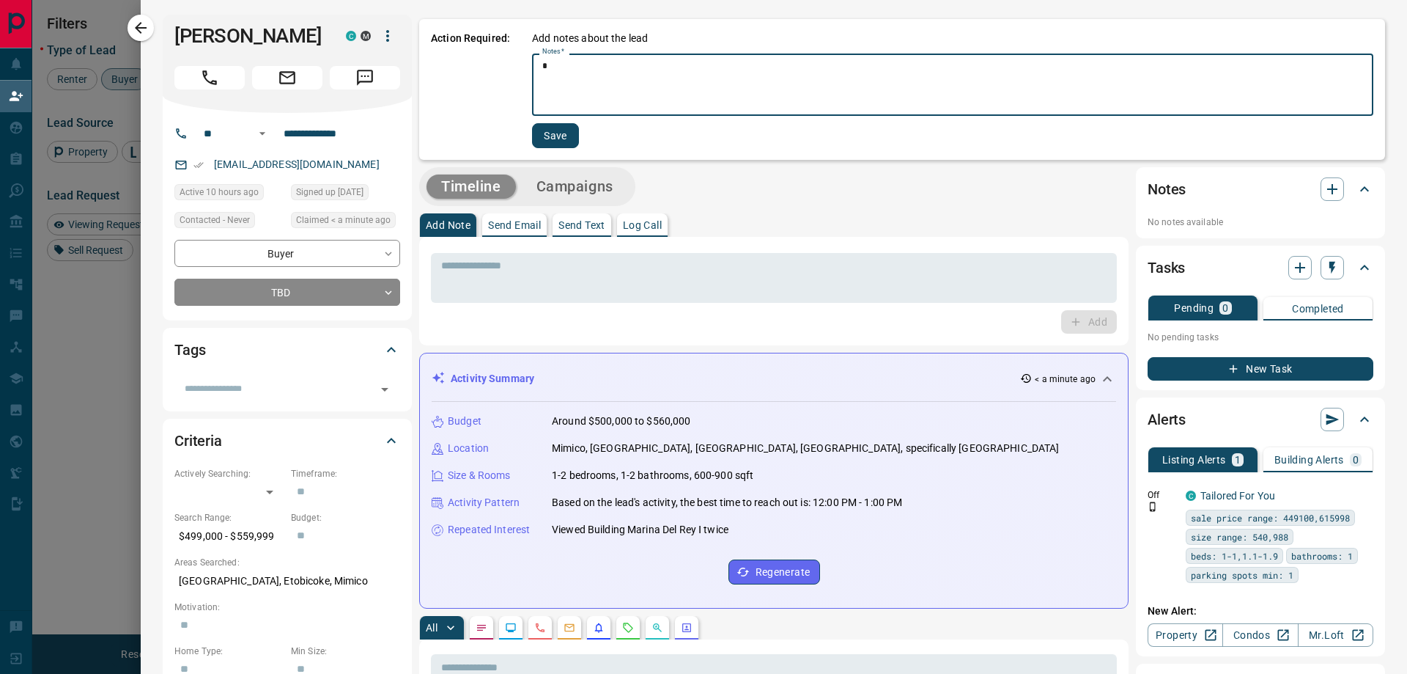
type textarea "*"
click at [551, 139] on button "Save" at bounding box center [555, 135] width 47 height 25
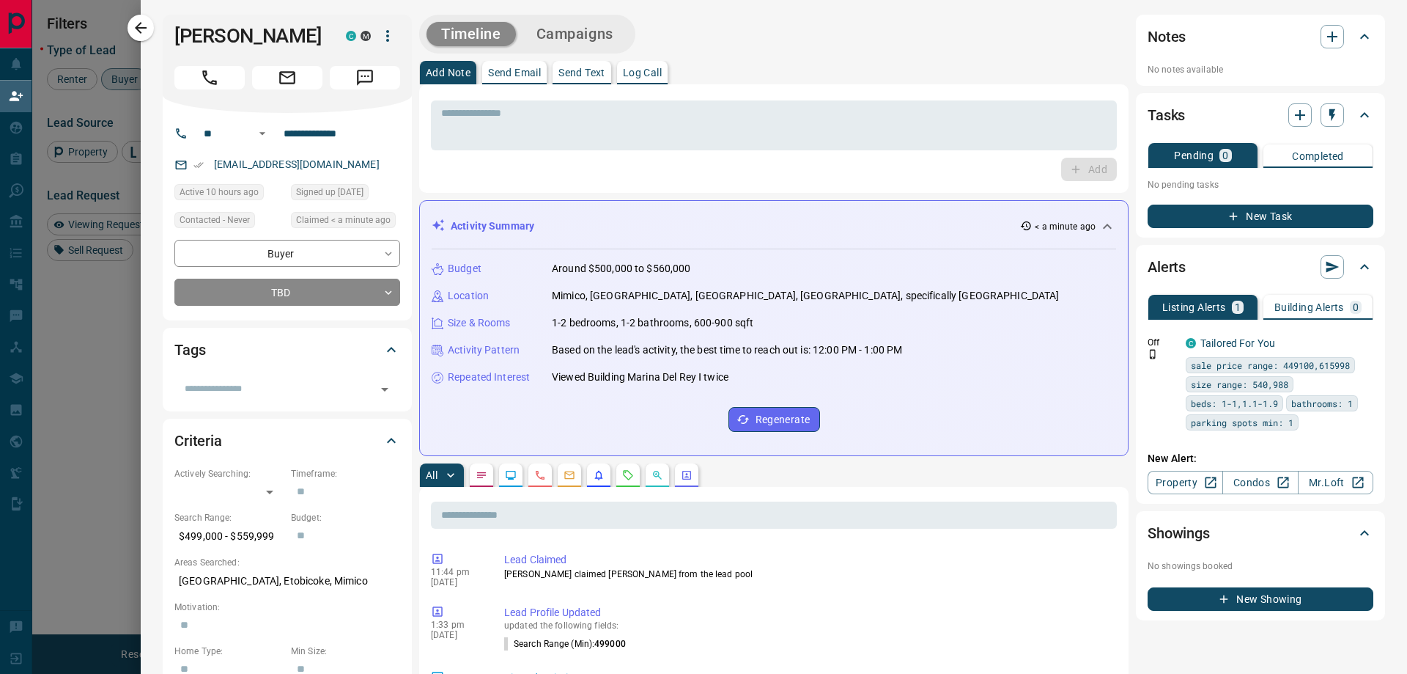
click at [583, 36] on button "Campaigns" at bounding box center [575, 34] width 106 height 24
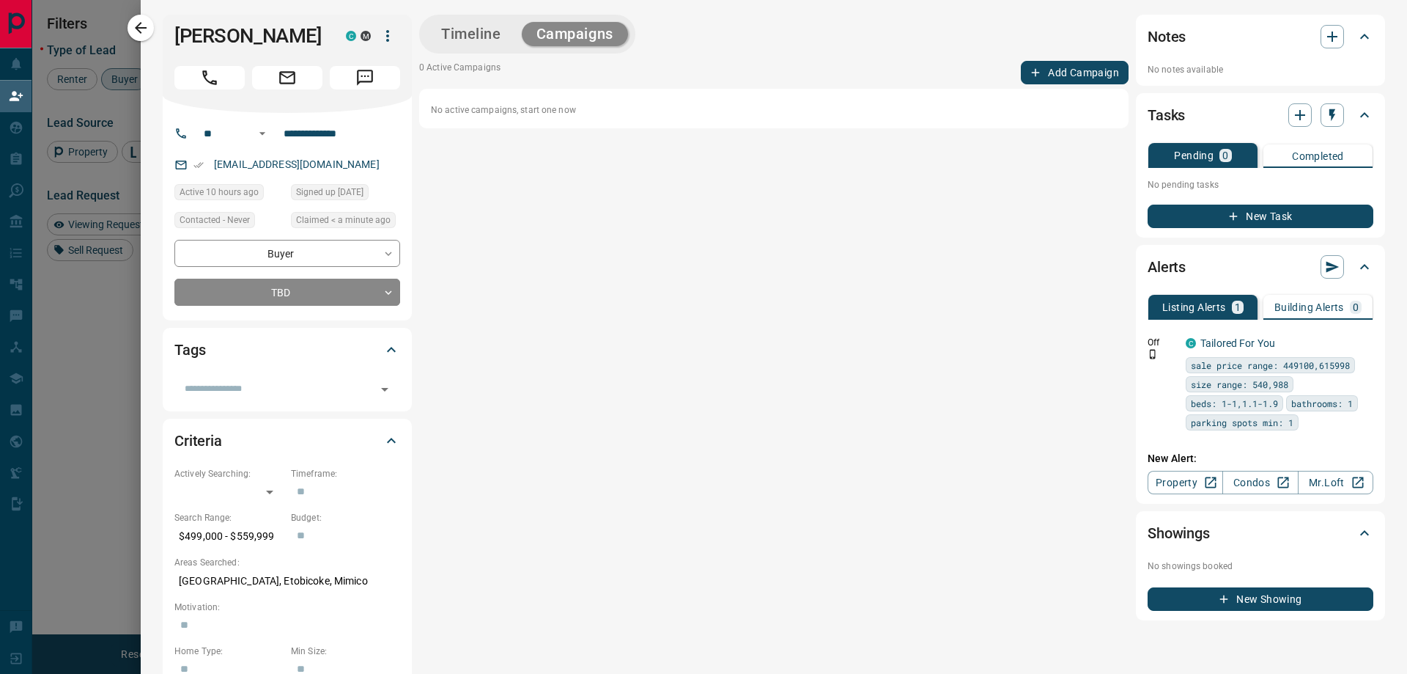
click at [1042, 76] on button "Add Campaign" at bounding box center [1075, 72] width 108 height 23
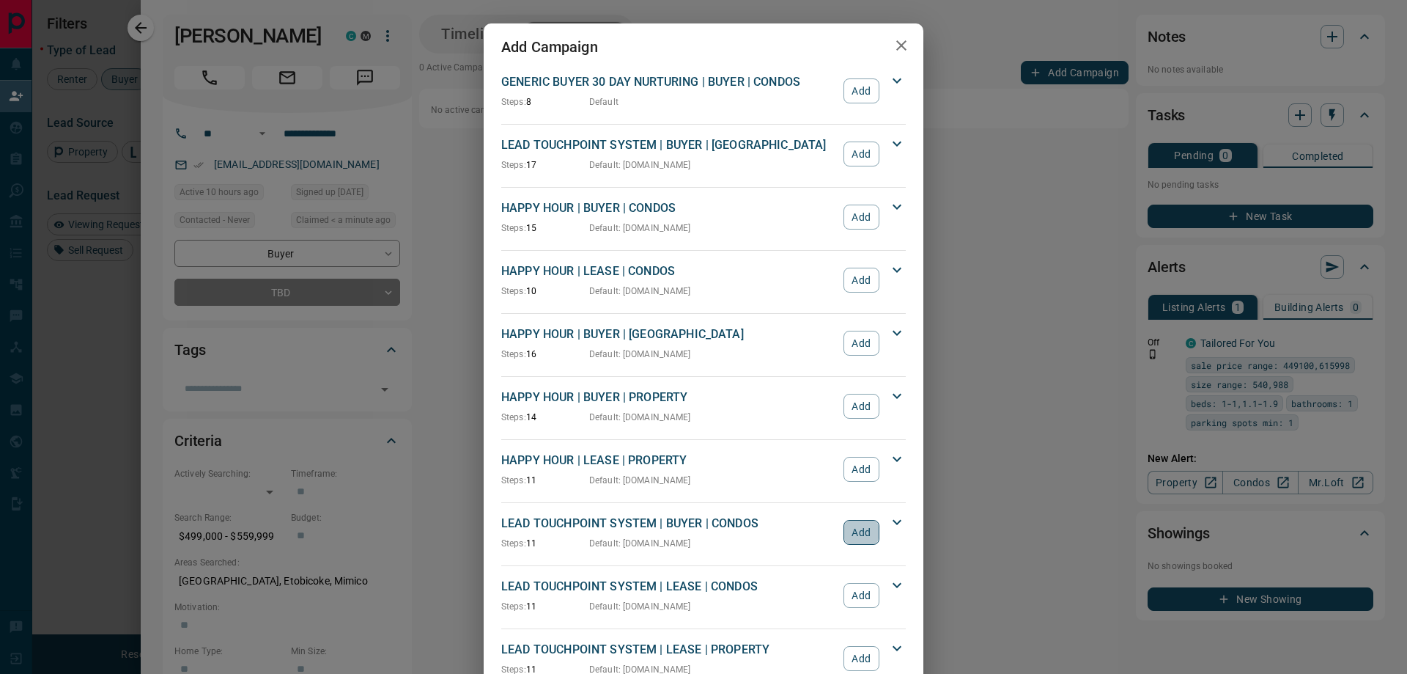
click at [867, 535] on button "Add" at bounding box center [862, 532] width 36 height 25
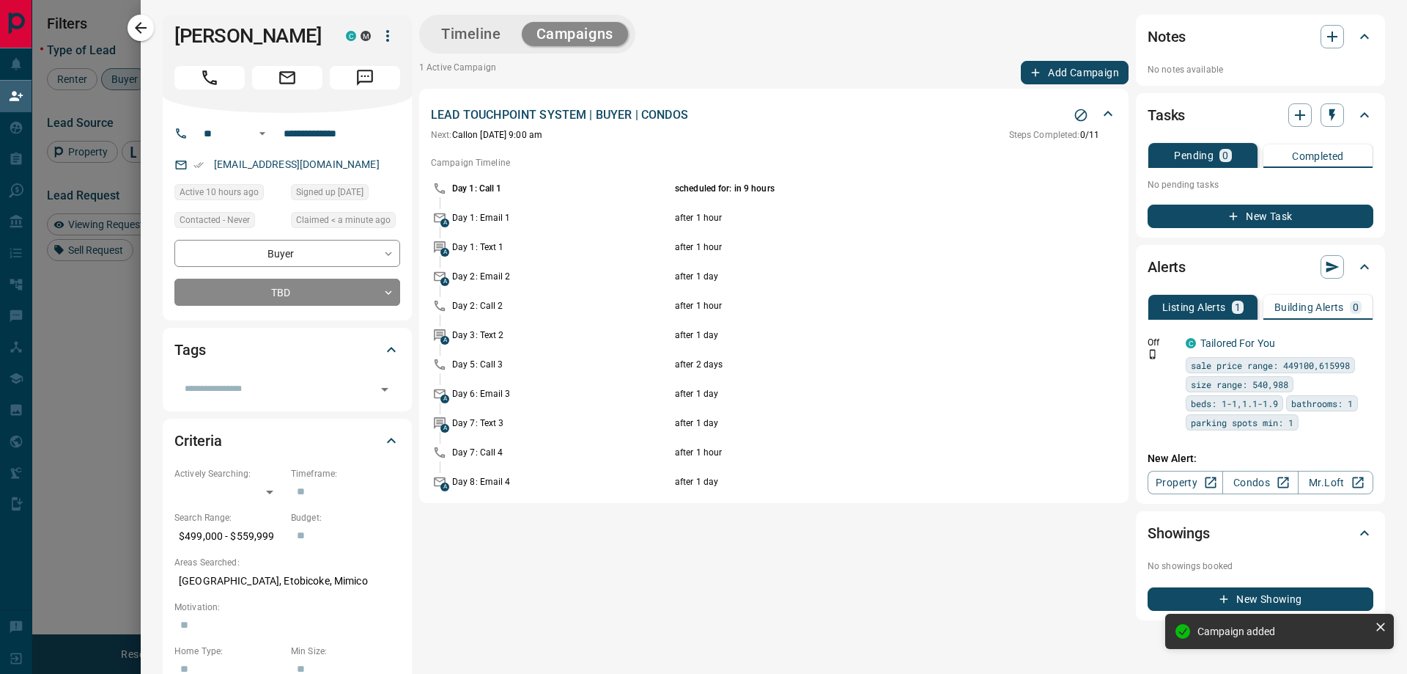
click at [141, 15] on button "button" at bounding box center [141, 28] width 26 height 26
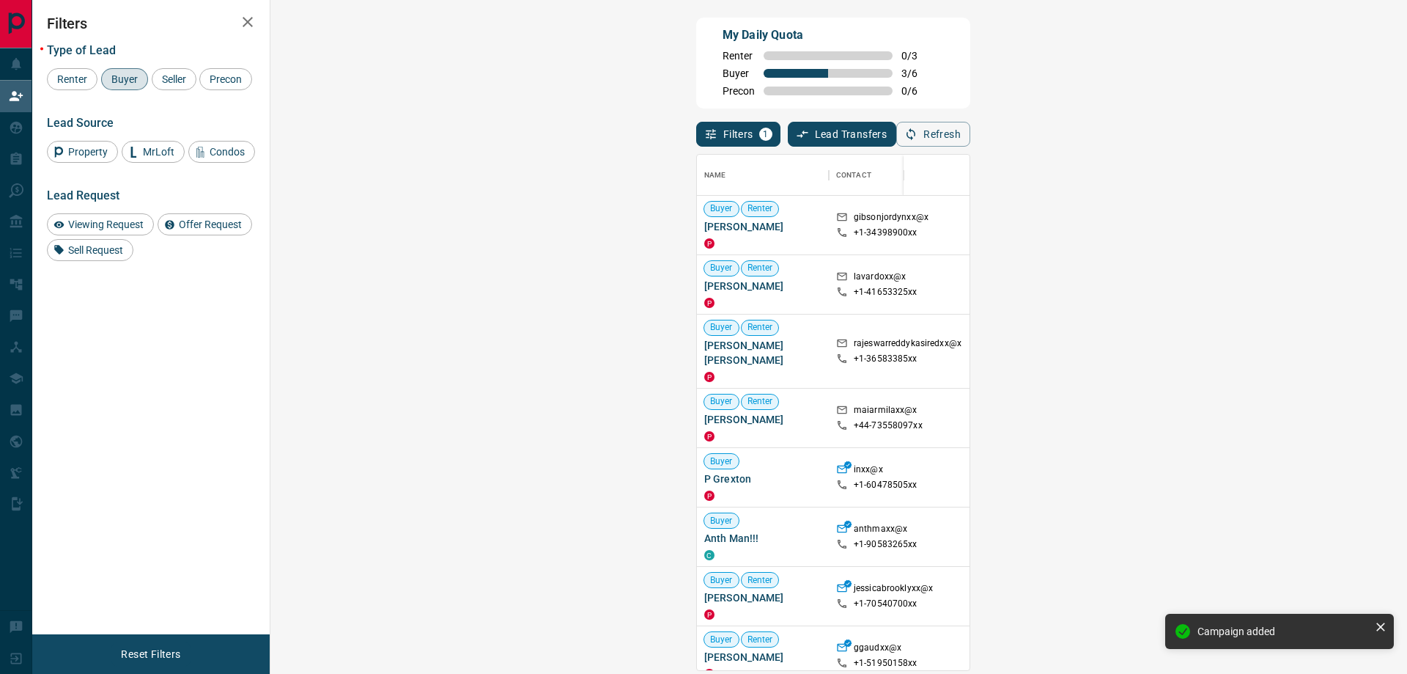
scroll to position [504, 1094]
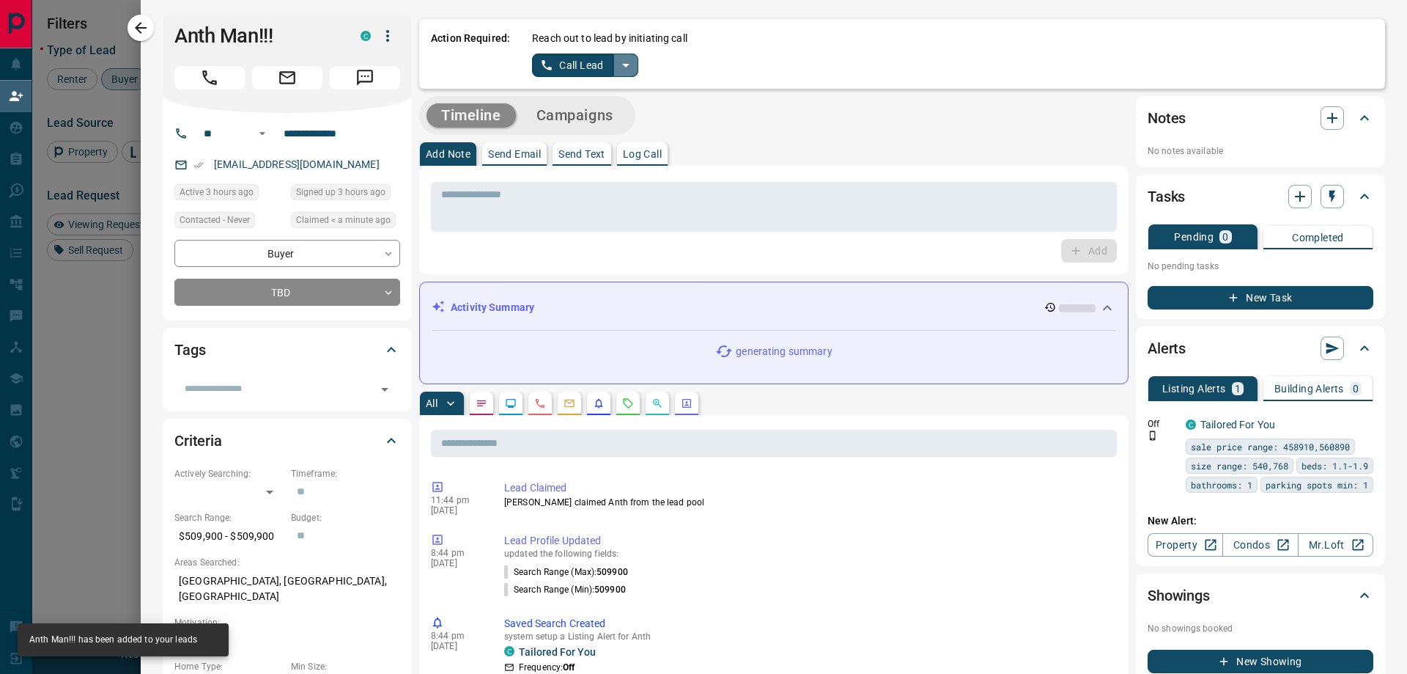
click at [620, 64] on icon "split button" at bounding box center [626, 65] width 18 height 18
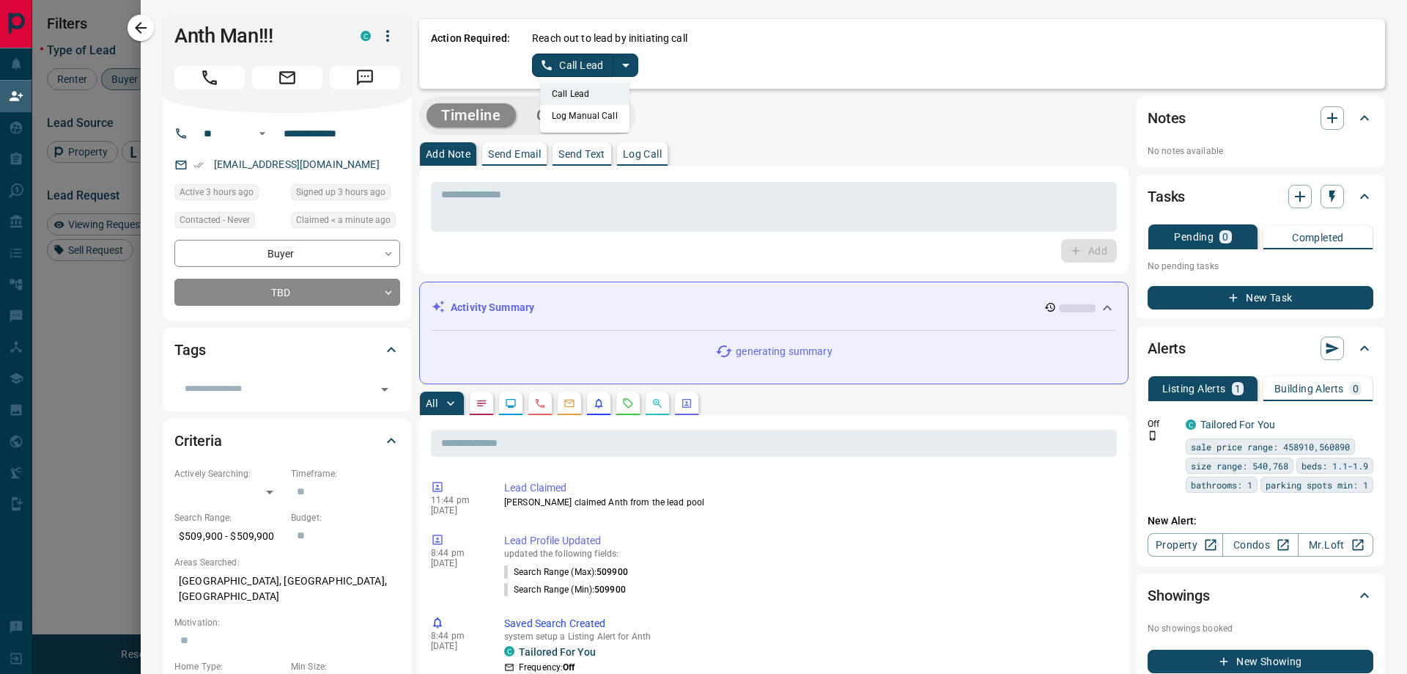
click at [586, 120] on li "Log Manual Call" at bounding box center [584, 116] width 89 height 22
click at [580, 64] on button "Log Manual Call" at bounding box center [580, 65] width 97 height 23
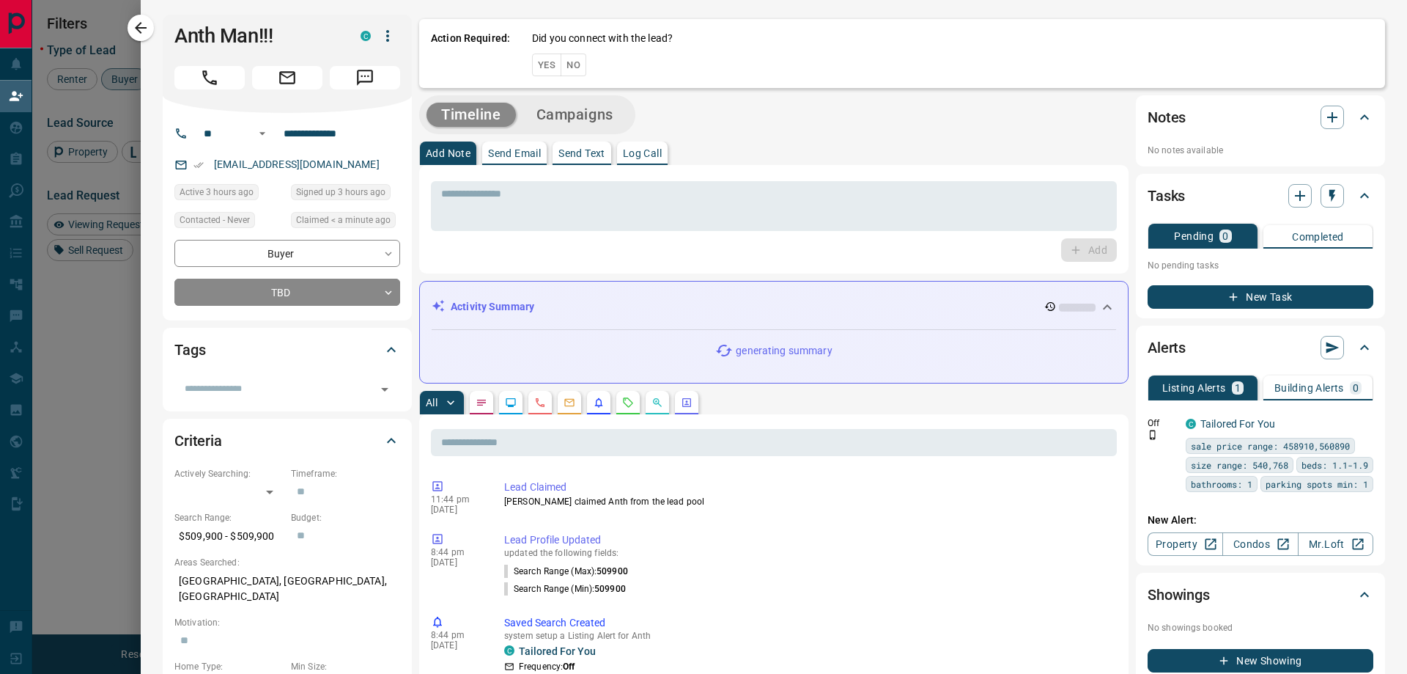
click at [545, 56] on button "Yes" at bounding box center [546, 65] width 29 height 23
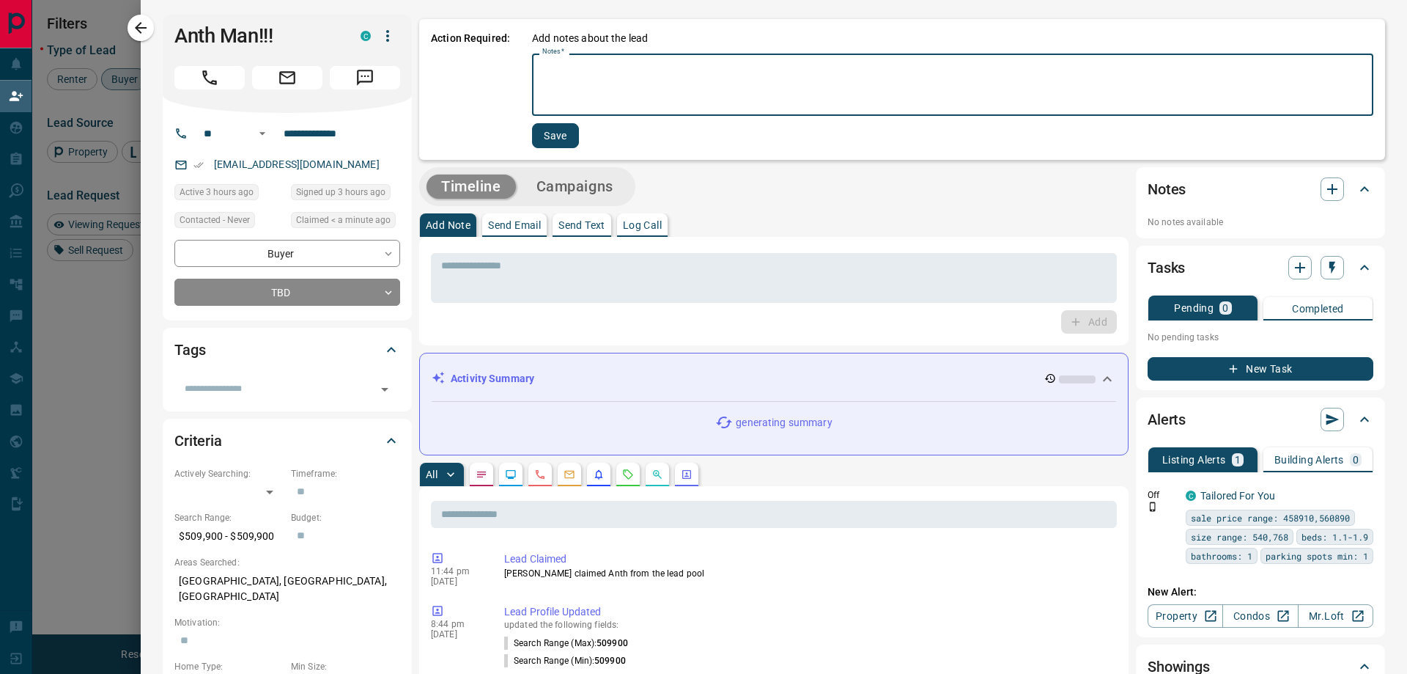
click at [620, 62] on textarea "Notes   *" at bounding box center [952, 85] width 821 height 50
type textarea "*"
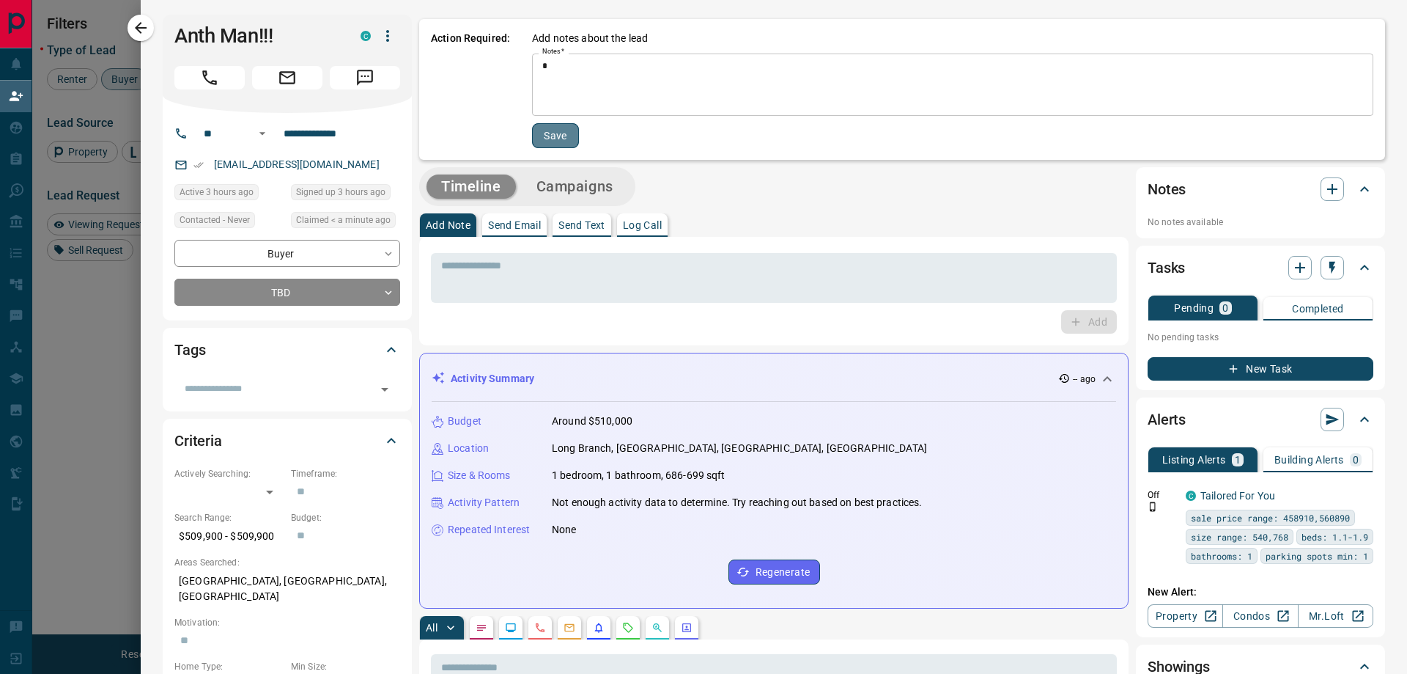
click at [552, 136] on button "Save" at bounding box center [555, 135] width 47 height 25
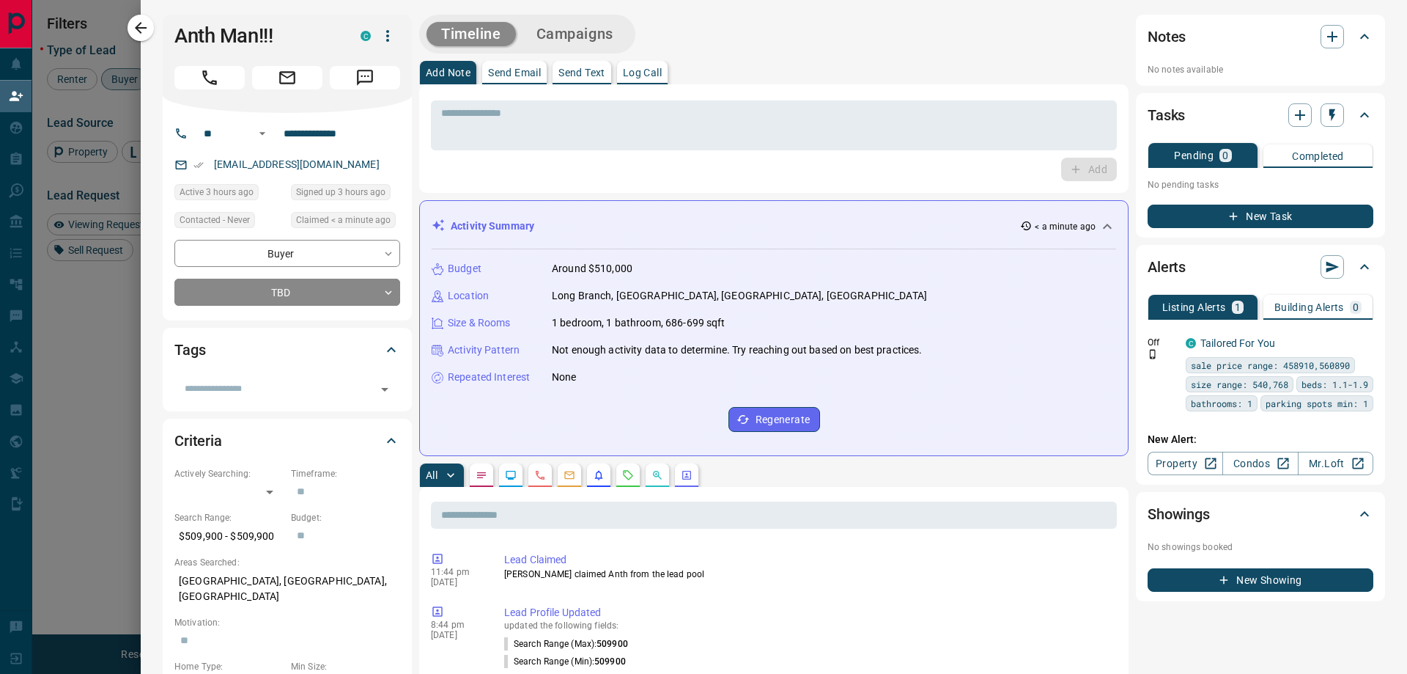
click at [588, 28] on button "Campaigns" at bounding box center [575, 34] width 106 height 24
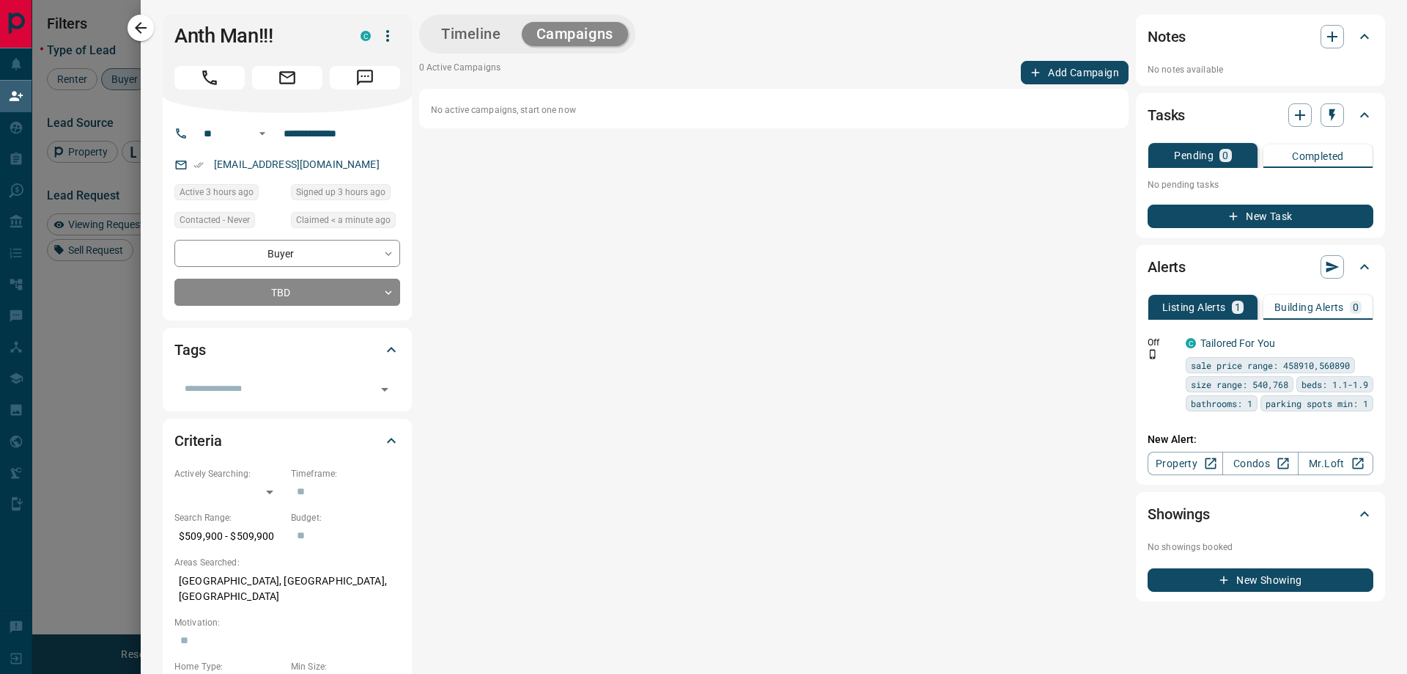
click at [1048, 75] on button "Add Campaign" at bounding box center [1075, 72] width 108 height 23
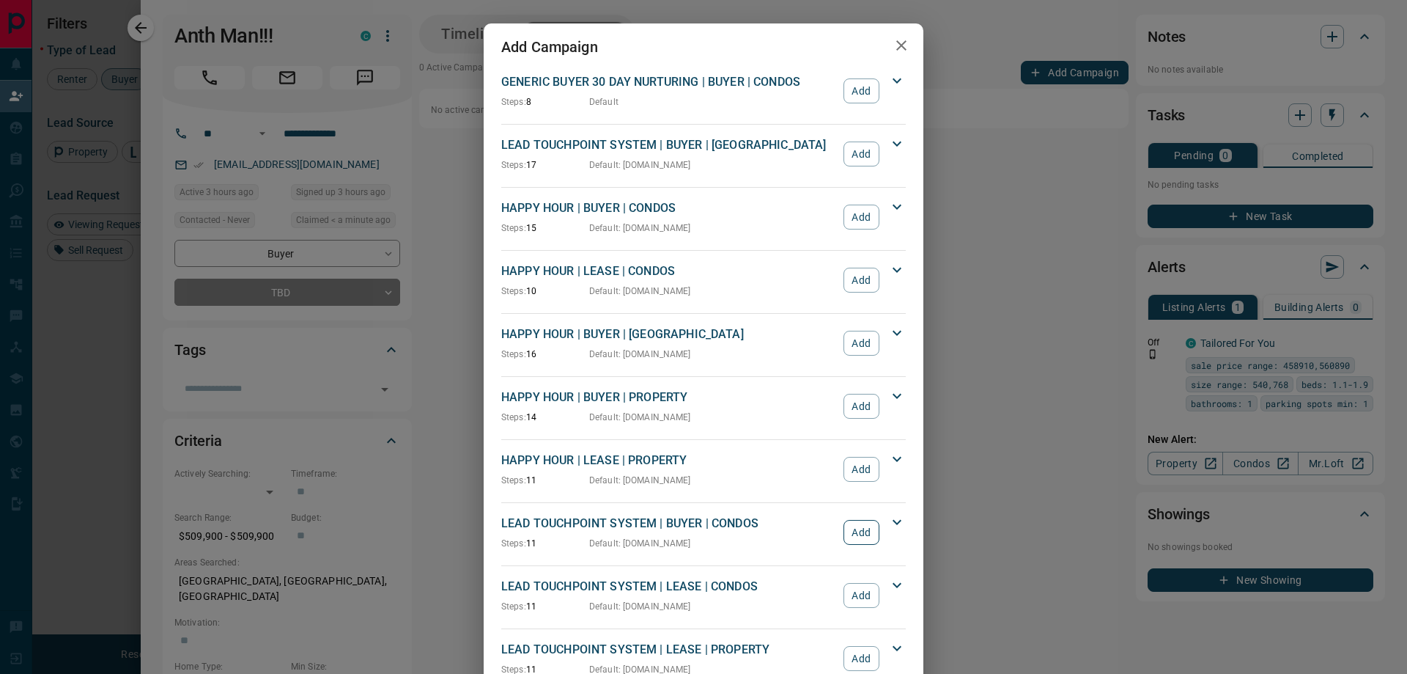
click at [846, 527] on button "Add" at bounding box center [862, 532] width 36 height 25
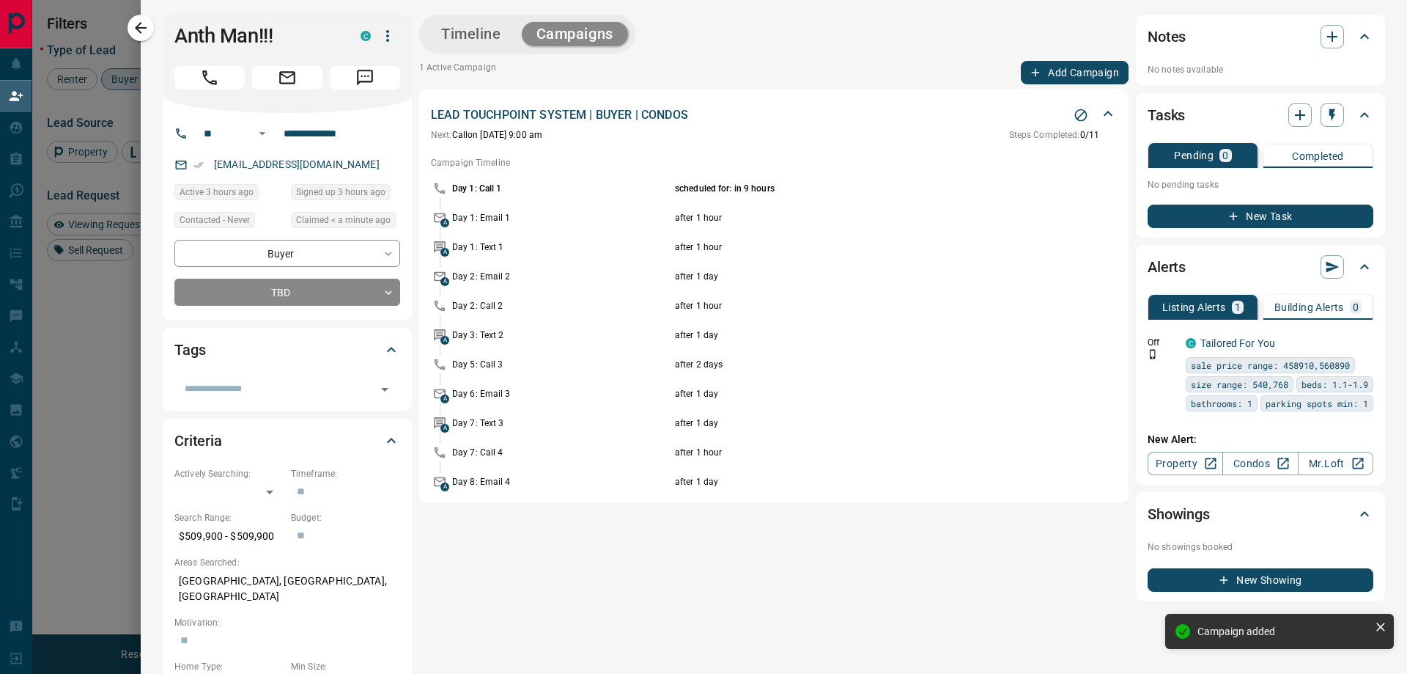
click at [483, 30] on button "Timeline" at bounding box center [471, 34] width 89 height 24
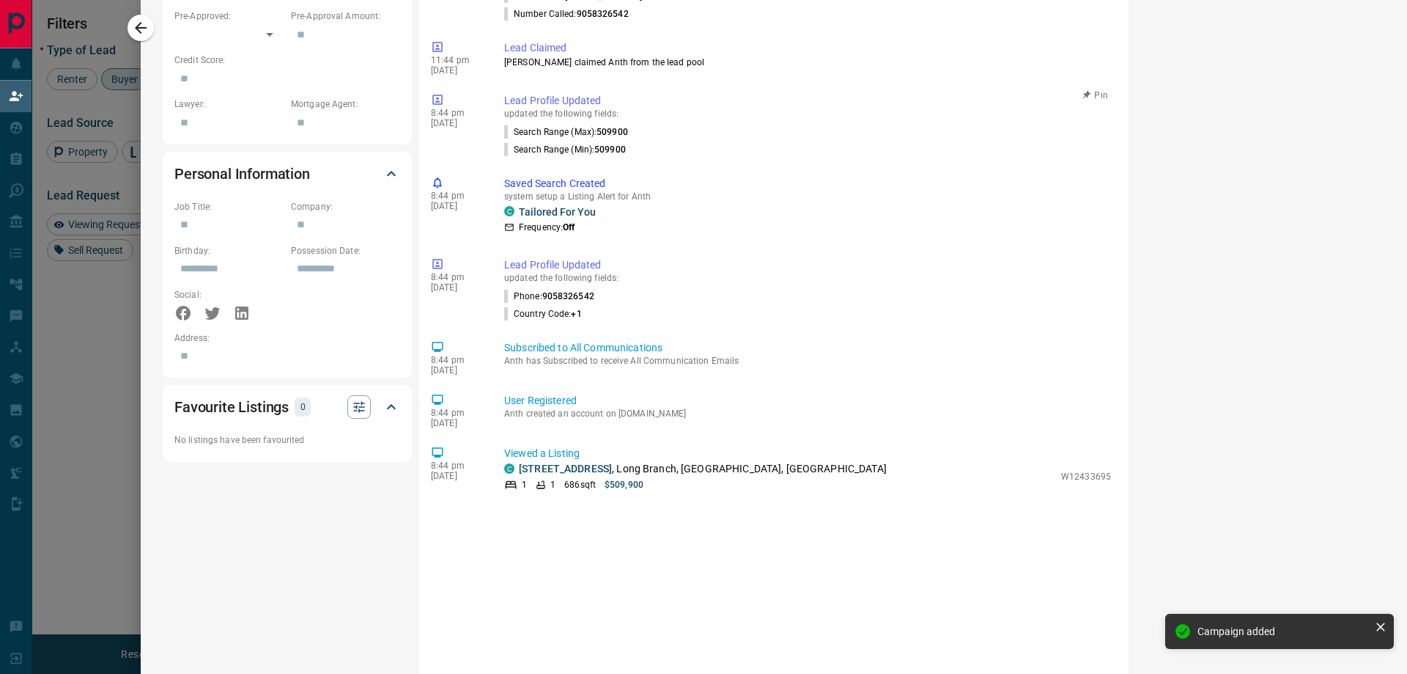
scroll to position [798, 0]
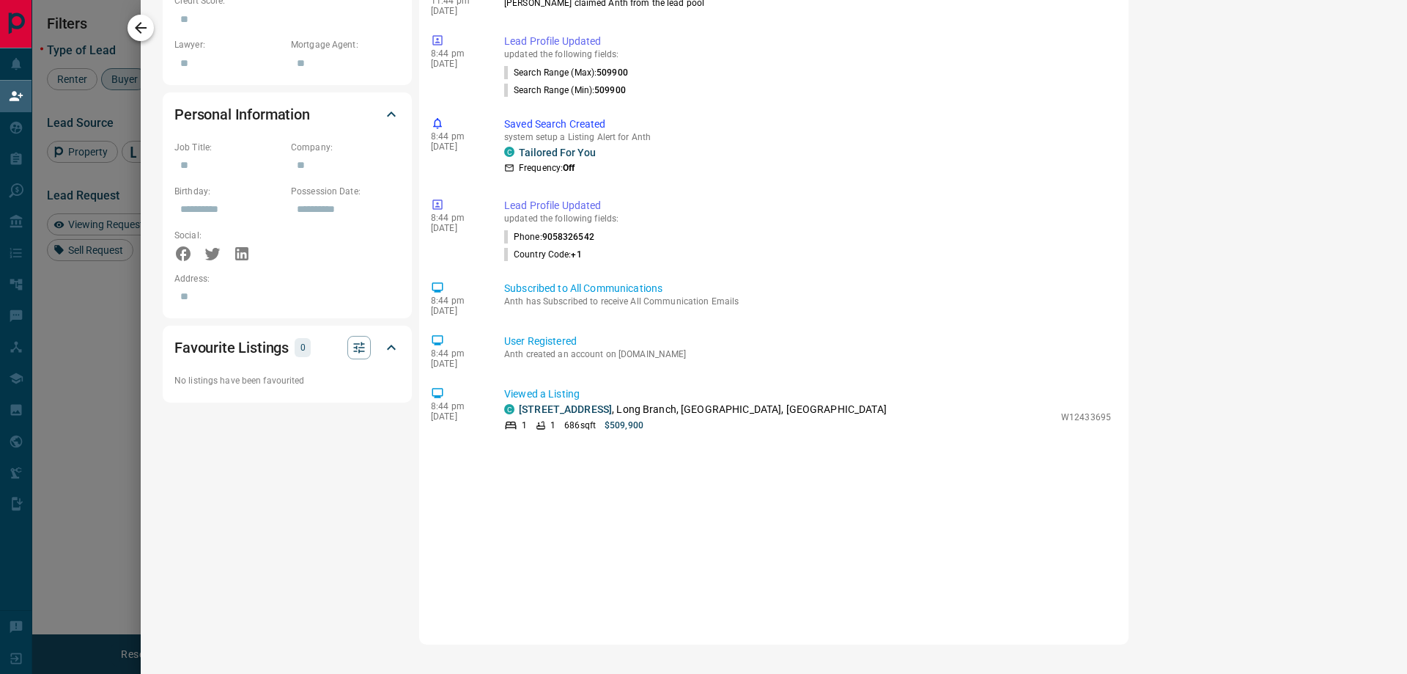
click at [144, 21] on icon "button" at bounding box center [141, 28] width 18 height 18
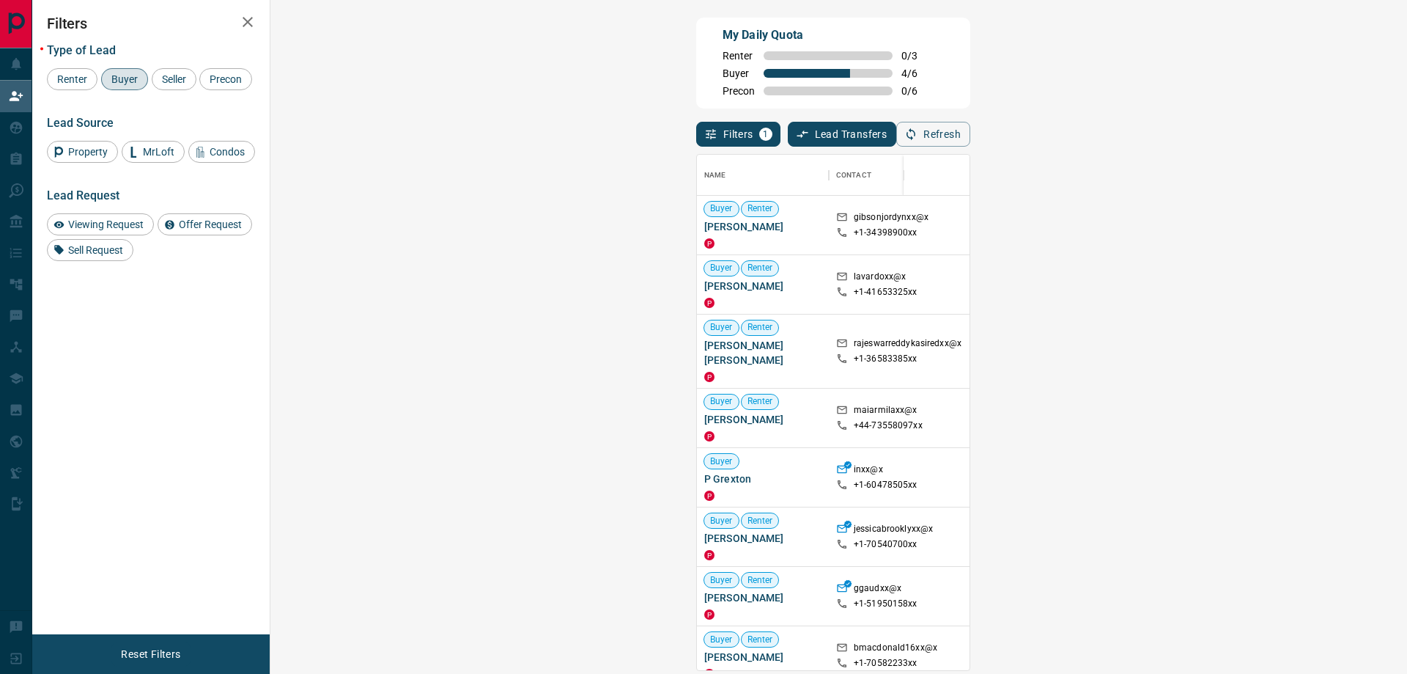
scroll to position [504, 1094]
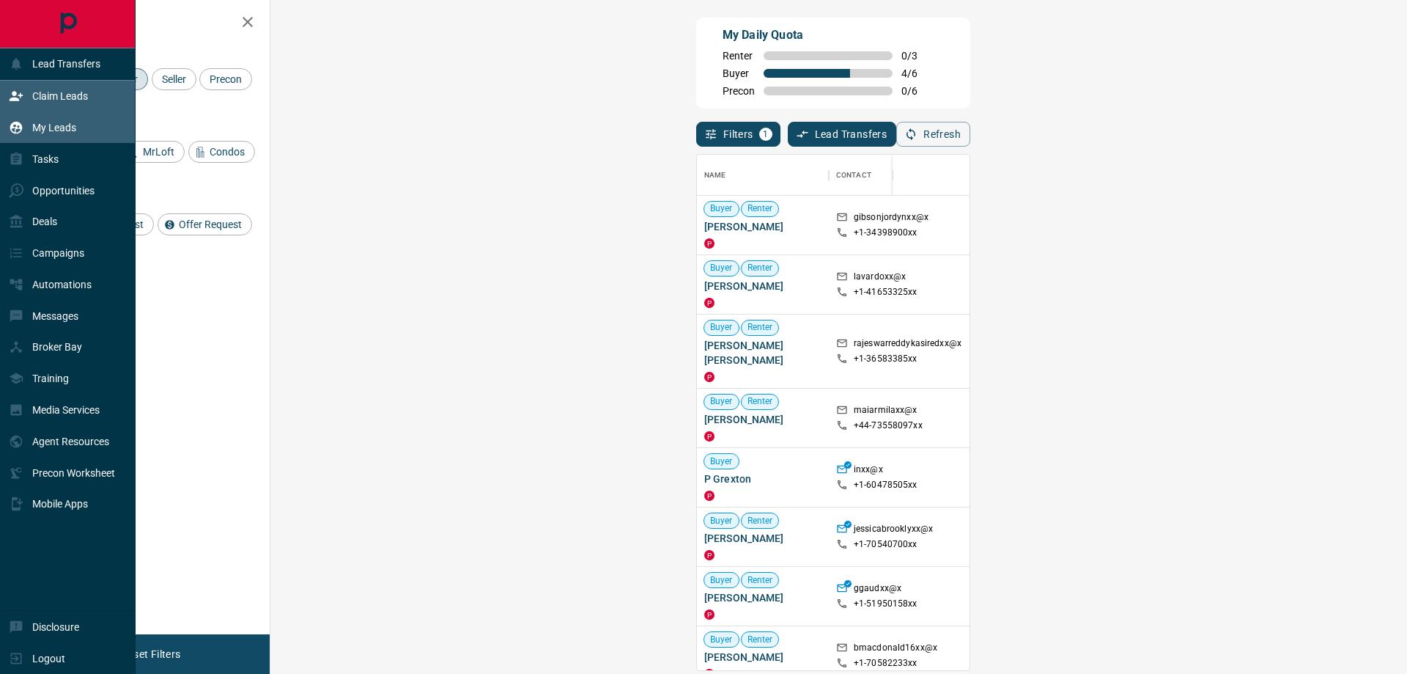
click at [71, 128] on p "My Leads" at bounding box center [54, 128] width 44 height 12
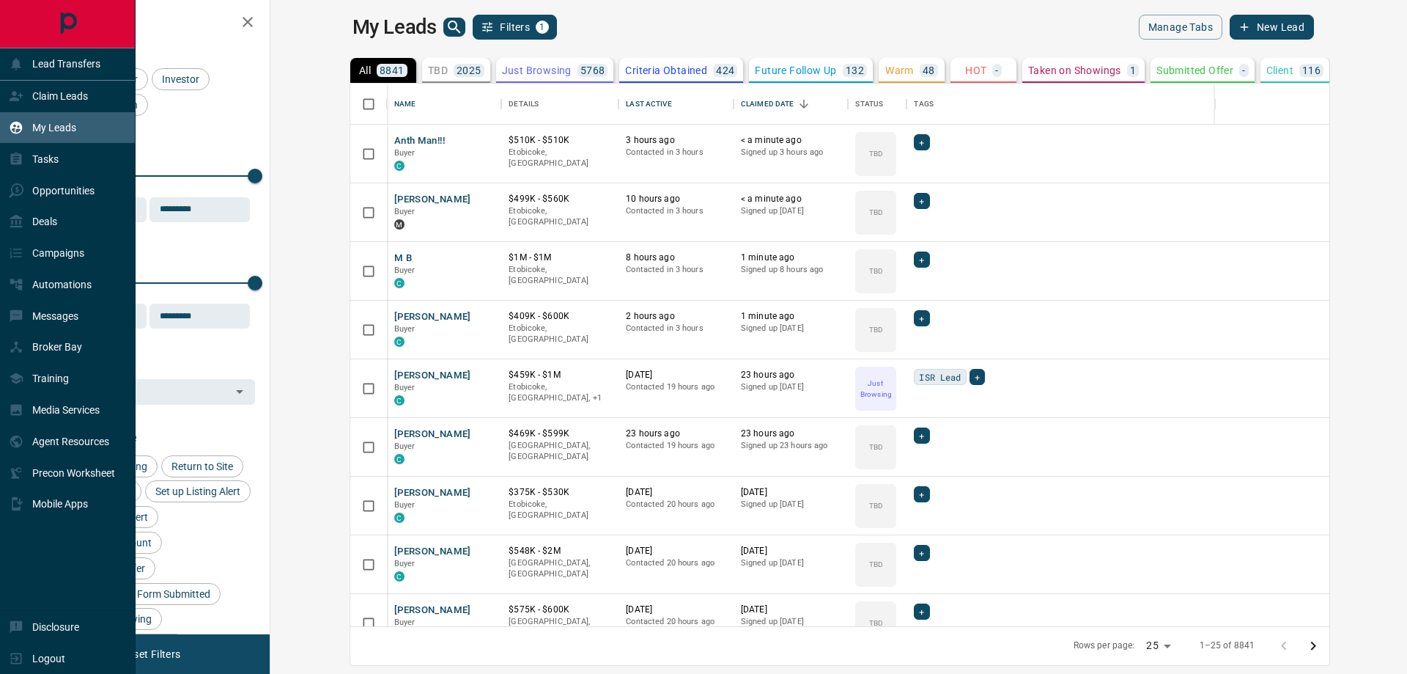
scroll to position [531, 1119]
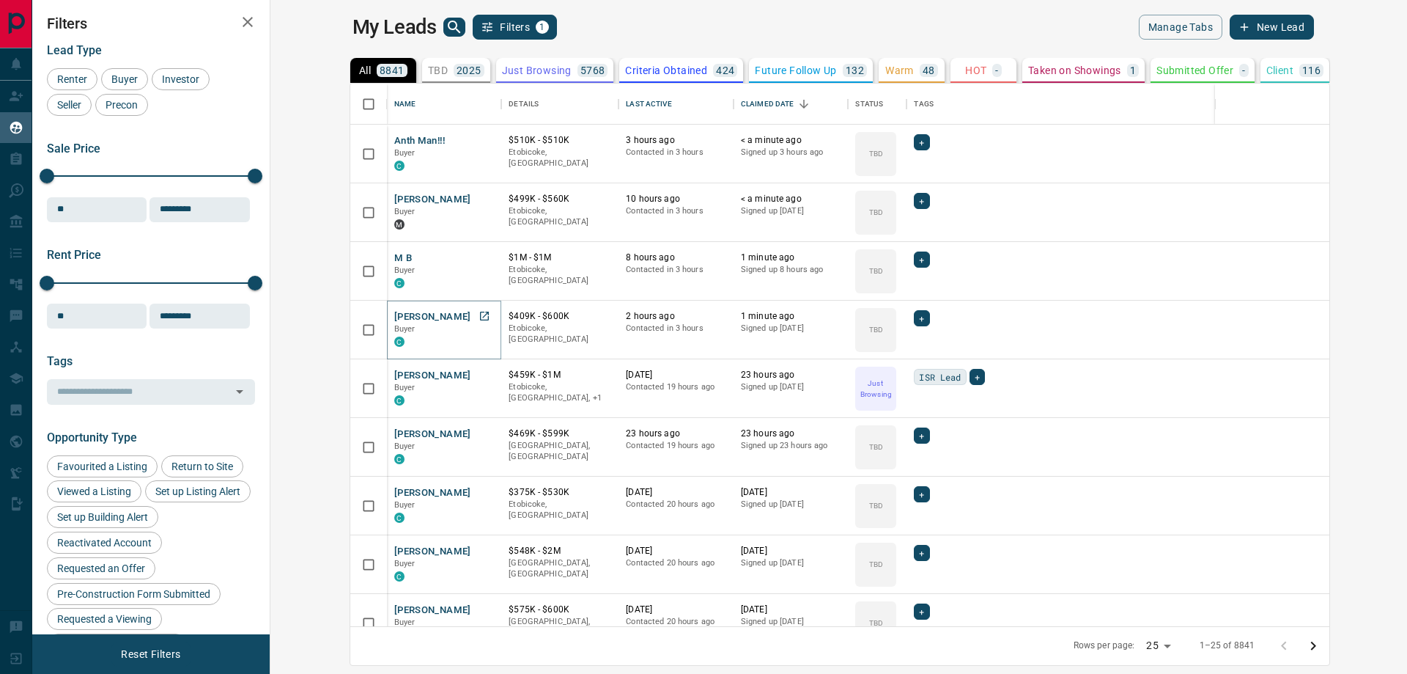
click at [394, 317] on button "[PERSON_NAME]" at bounding box center [432, 317] width 77 height 14
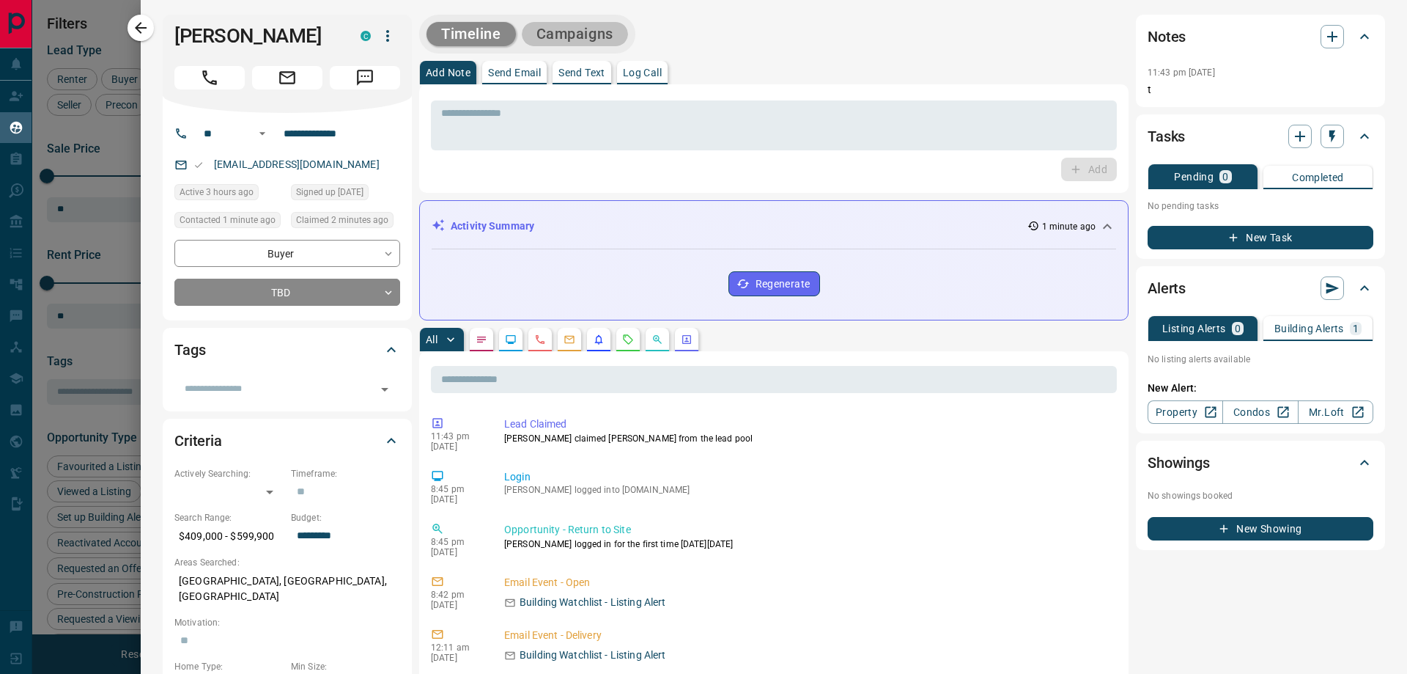
click at [605, 24] on button "Campaigns" at bounding box center [575, 34] width 106 height 24
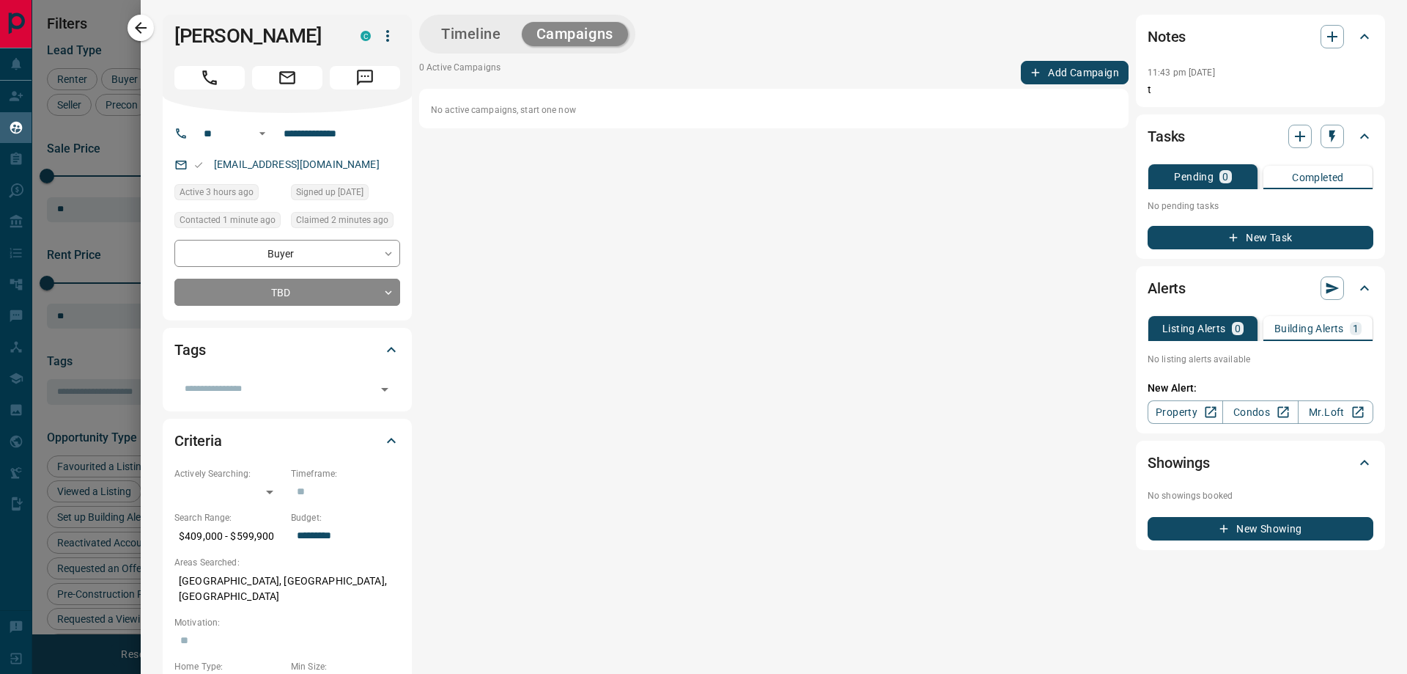
click at [1064, 75] on button "Add Campaign" at bounding box center [1075, 72] width 108 height 23
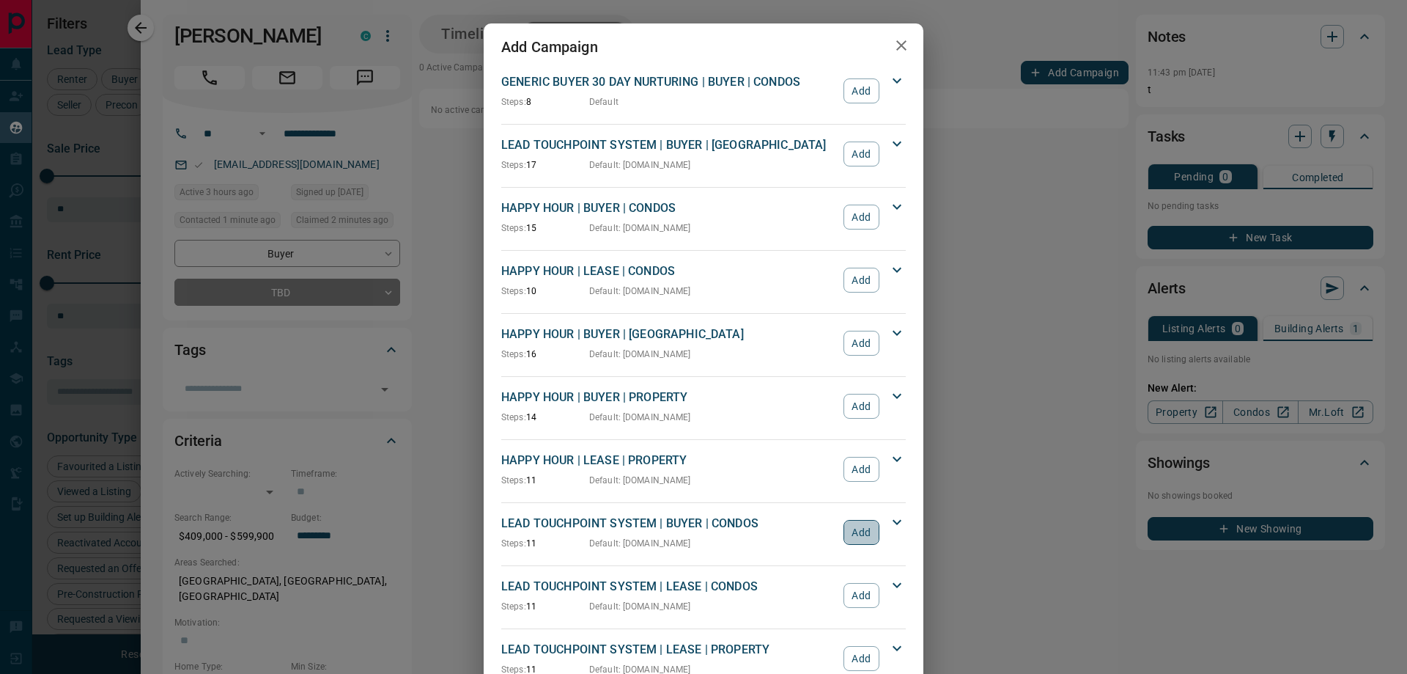
click at [847, 527] on button "Add" at bounding box center [862, 532] width 36 height 25
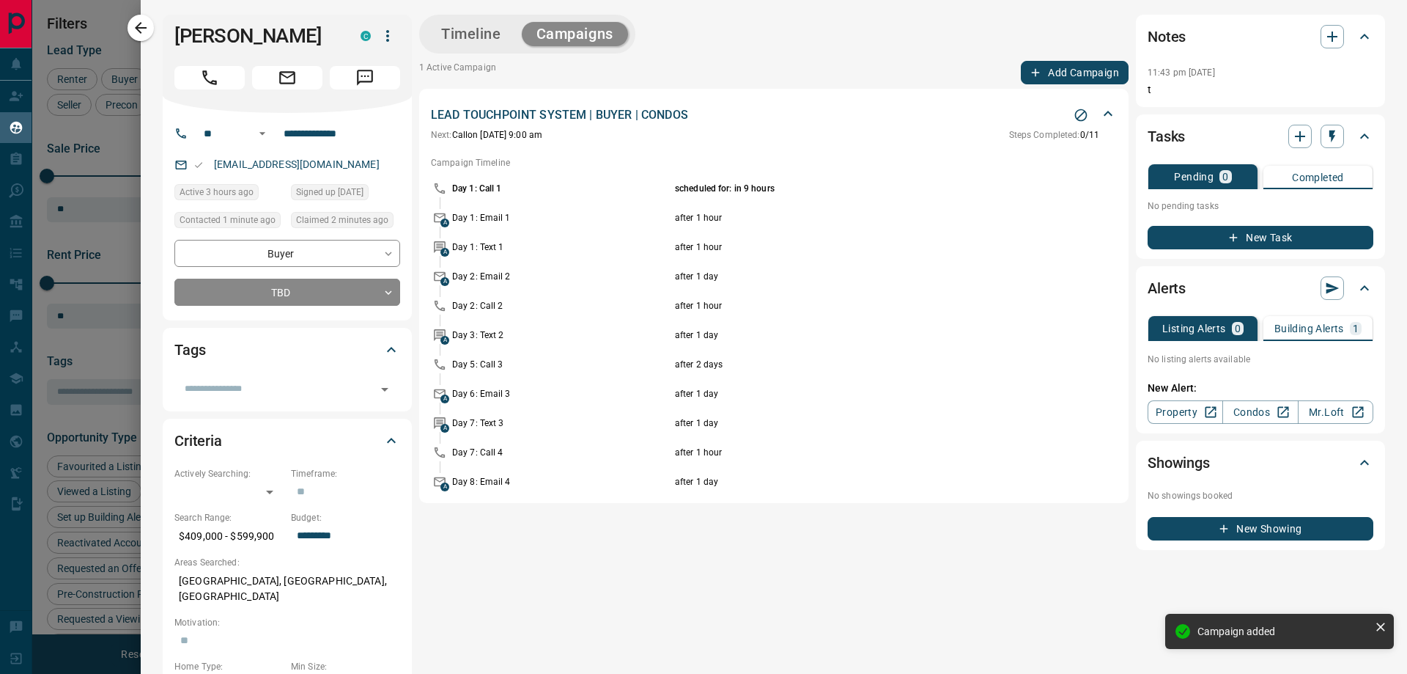
click at [137, 26] on icon "button" at bounding box center [141, 28] width 12 height 12
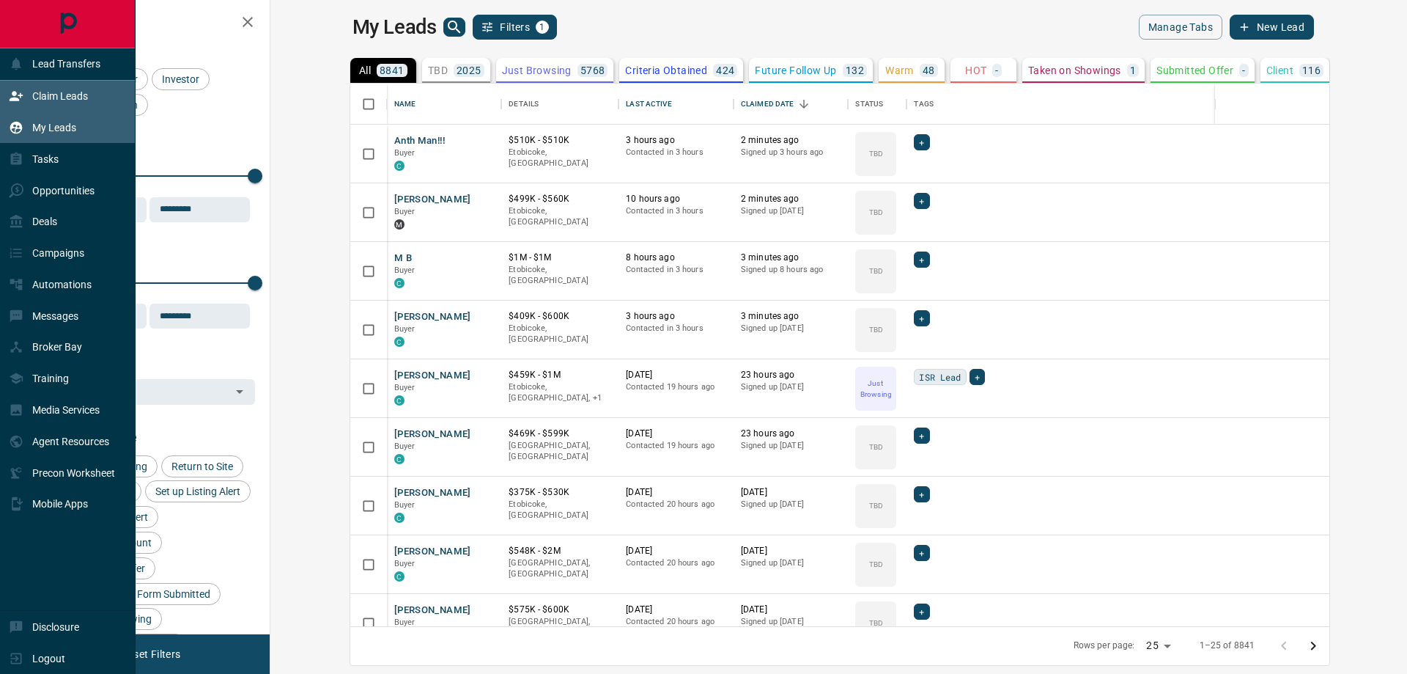
click at [29, 95] on div "Claim Leads" at bounding box center [48, 96] width 79 height 24
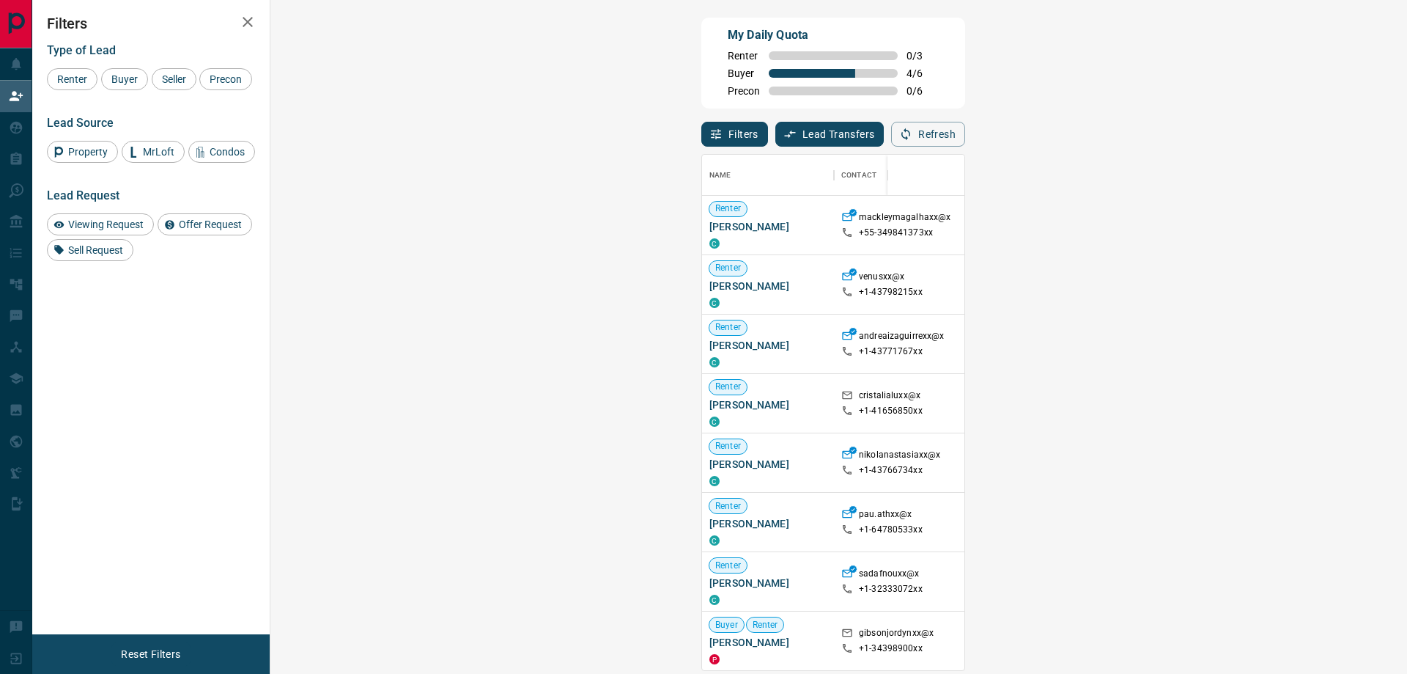
scroll to position [504, 1094]
click at [965, 138] on button "Refresh" at bounding box center [928, 134] width 74 height 25
click at [126, 76] on span "Buyer" at bounding box center [124, 79] width 37 height 12
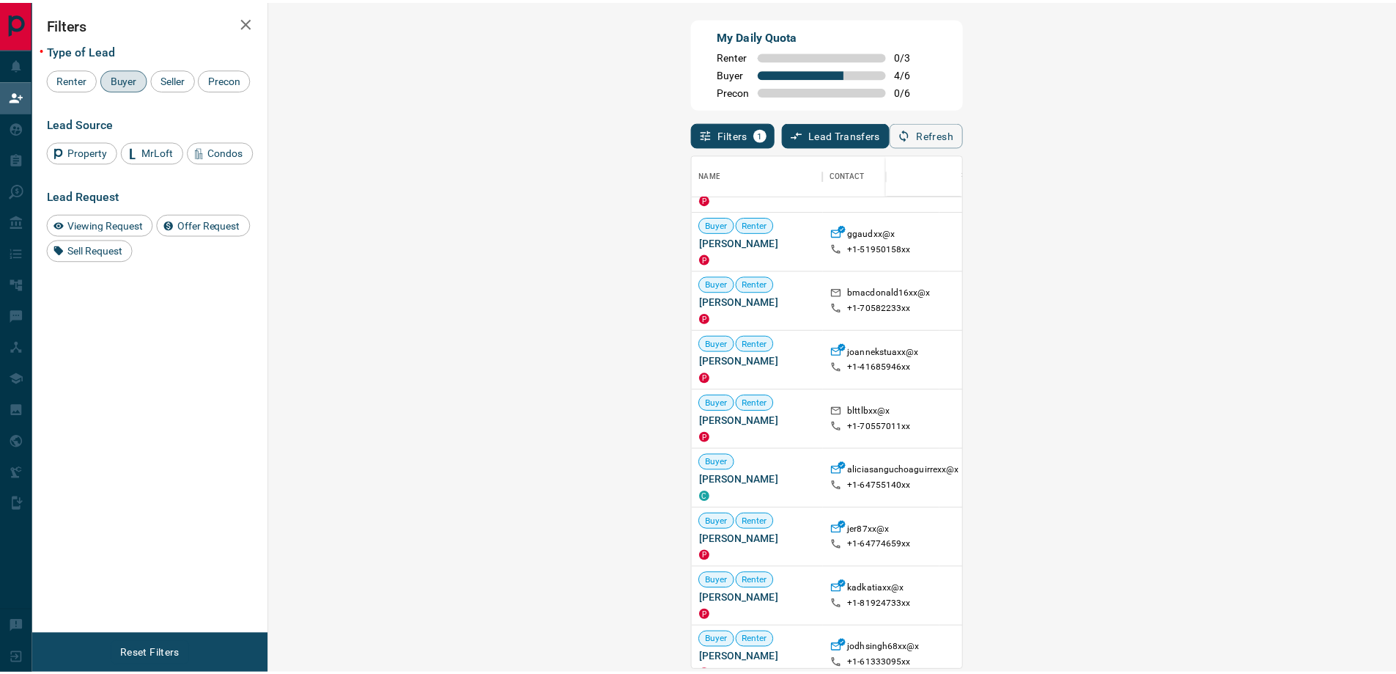
scroll to position [0, 0]
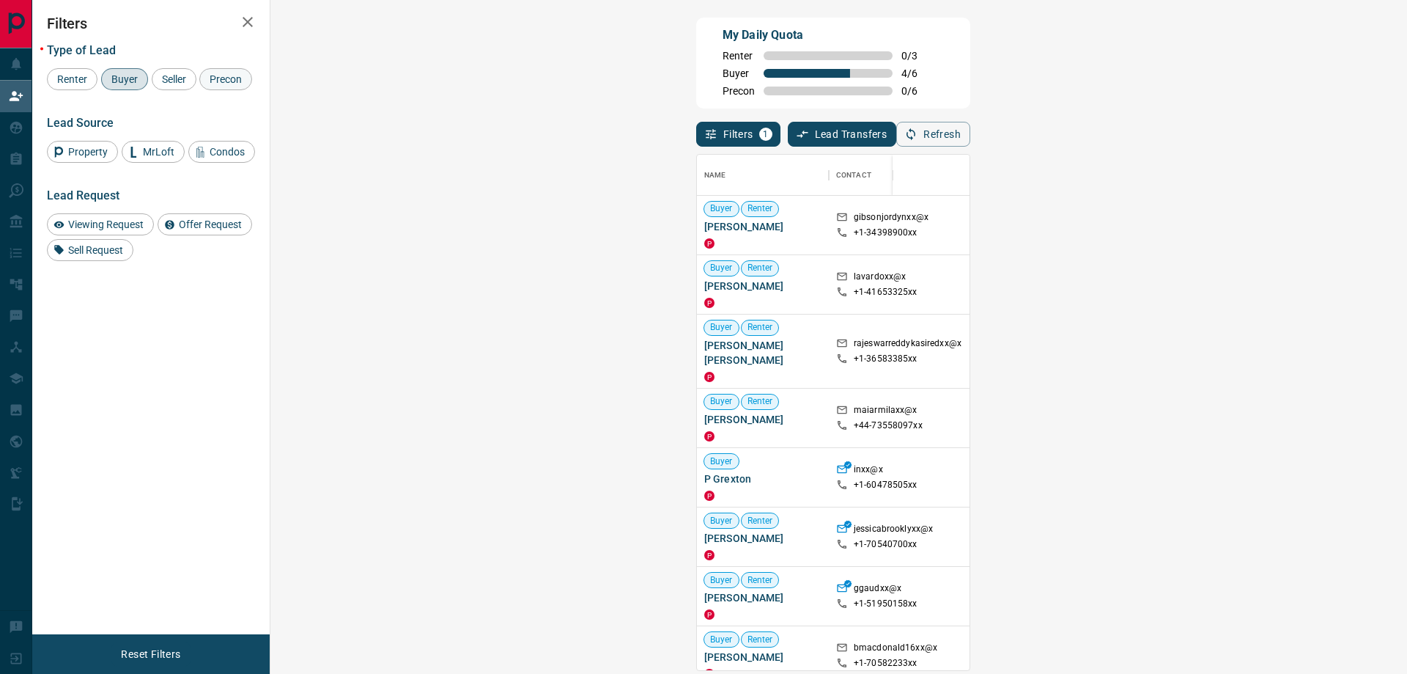
click at [205, 85] on span "Precon" at bounding box center [226, 79] width 43 height 12
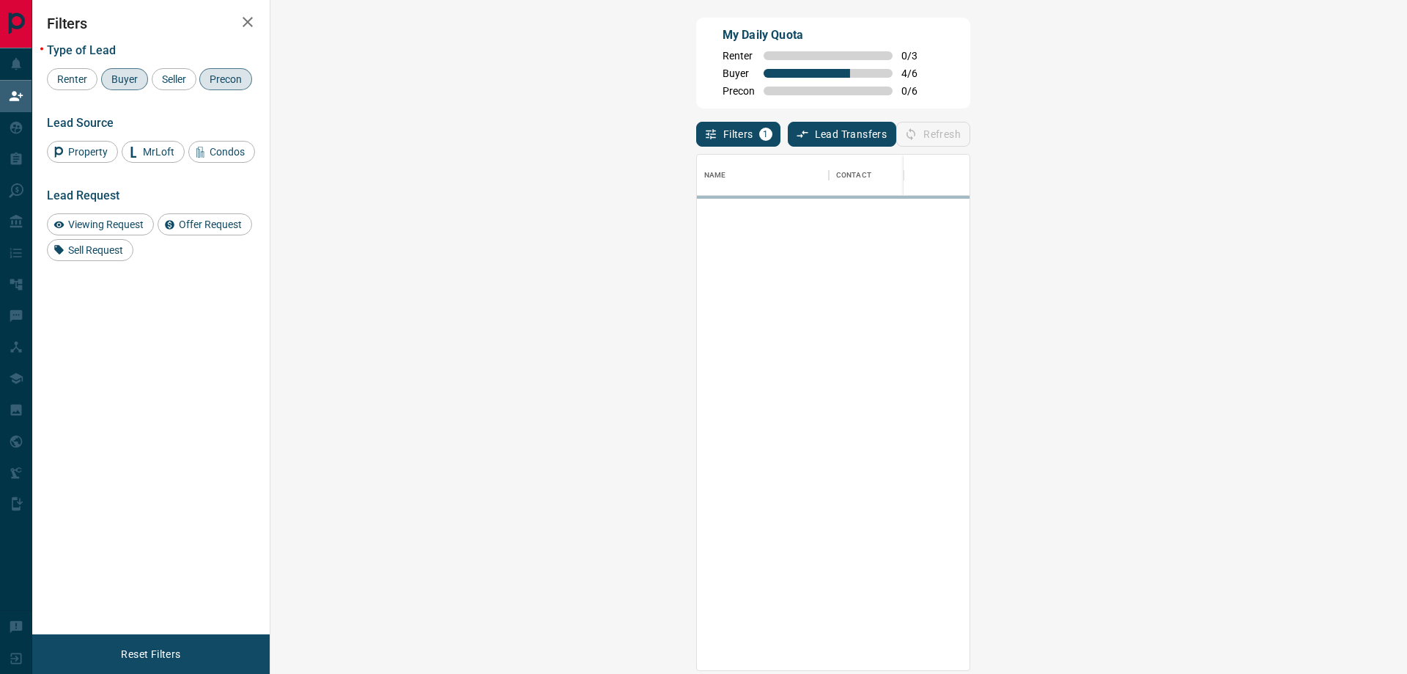
click at [141, 76] on span "Buyer" at bounding box center [124, 79] width 37 height 12
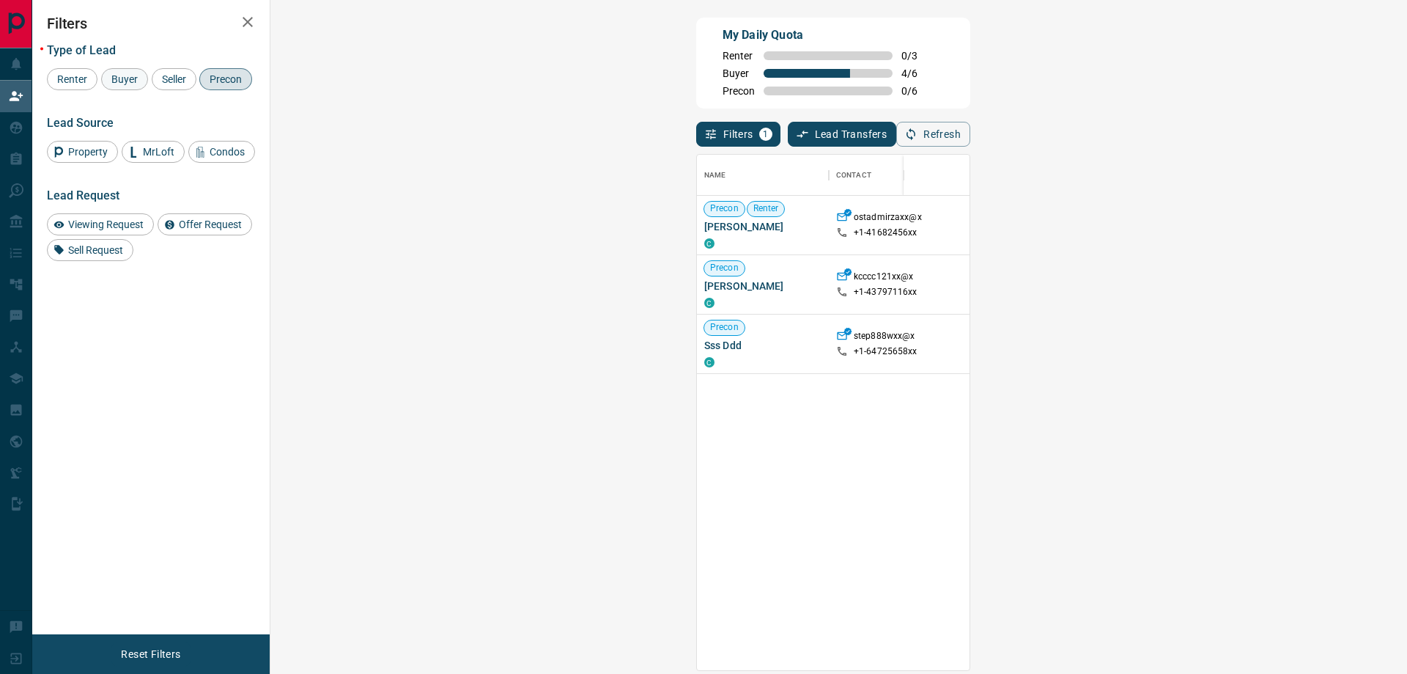
click at [141, 76] on span "Buyer" at bounding box center [124, 79] width 37 height 12
click at [205, 85] on span "Precon" at bounding box center [226, 79] width 43 height 12
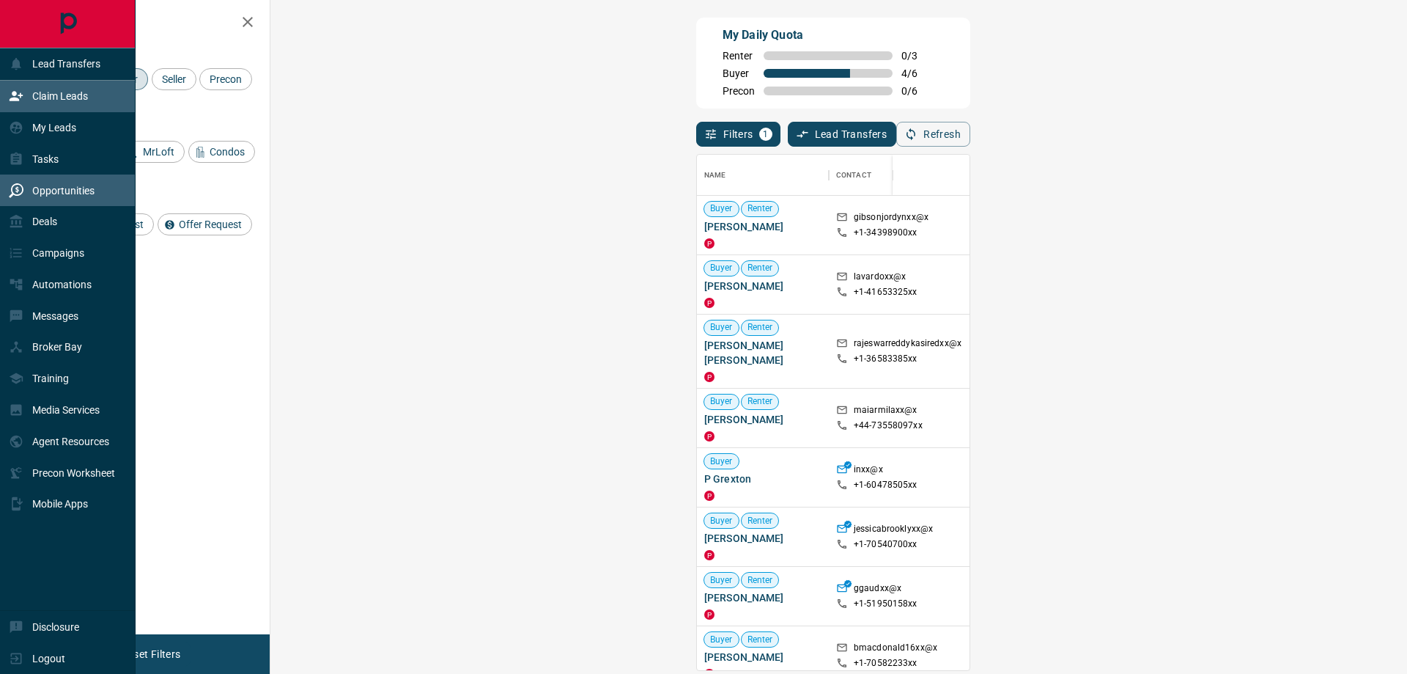
click at [73, 188] on p "Opportunities" at bounding box center [63, 191] width 62 height 12
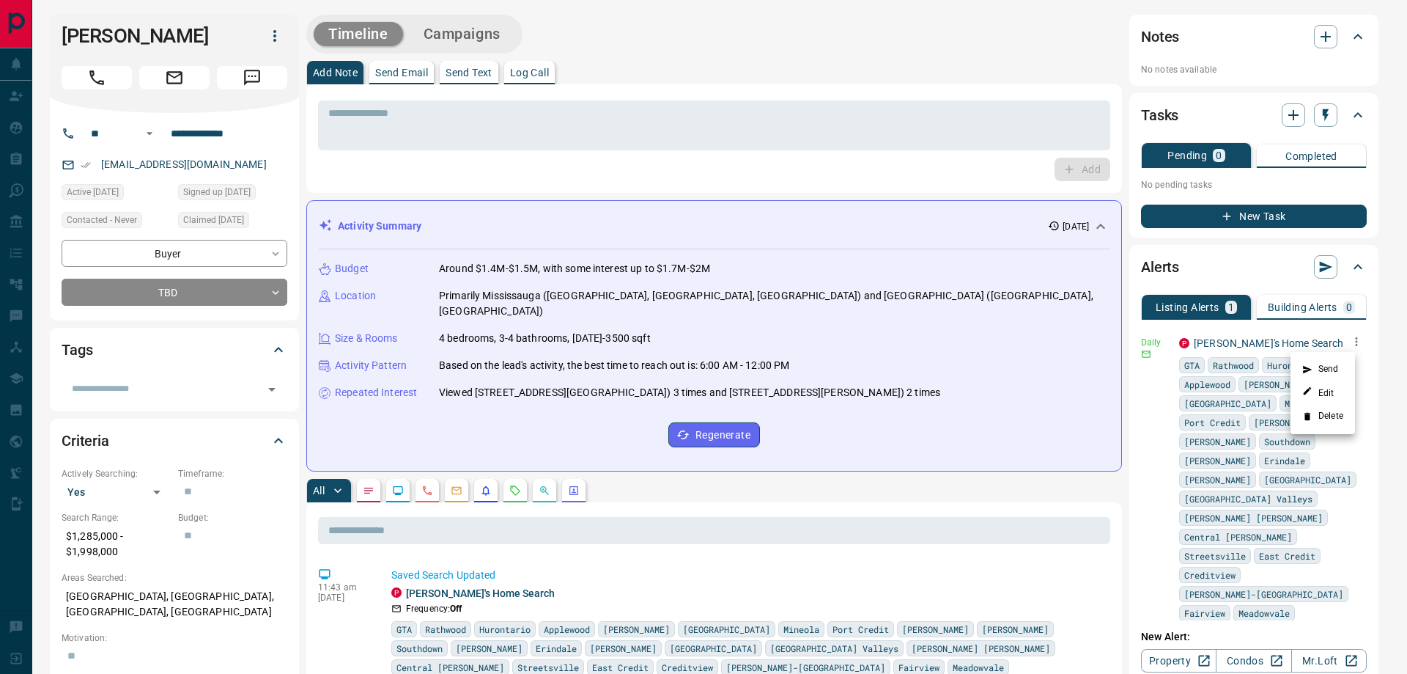
click at [1053, 125] on div at bounding box center [703, 337] width 1407 height 674
